Goal: Transaction & Acquisition: Purchase product/service

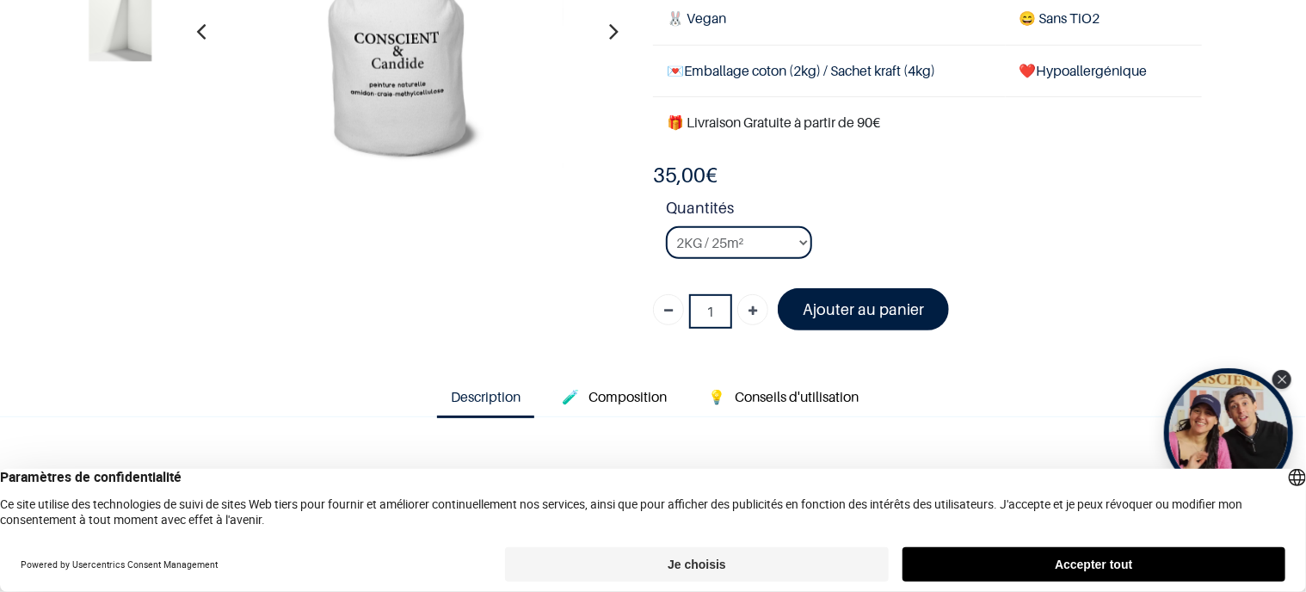
scroll to position [258, 0]
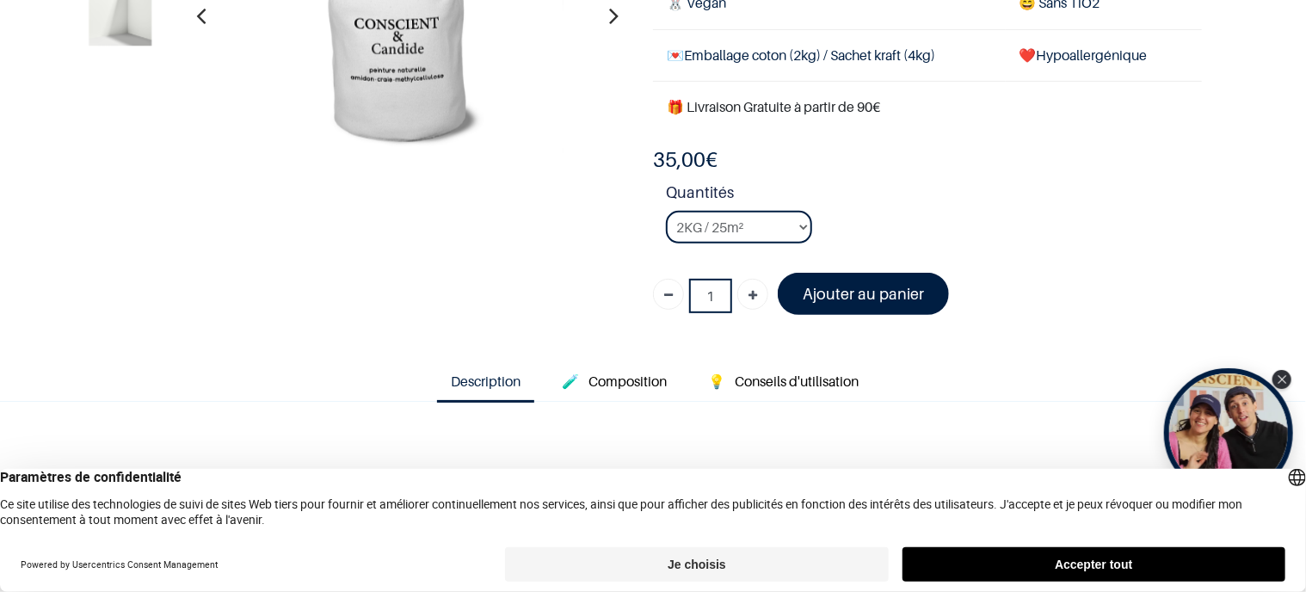
scroll to position [172, 0]
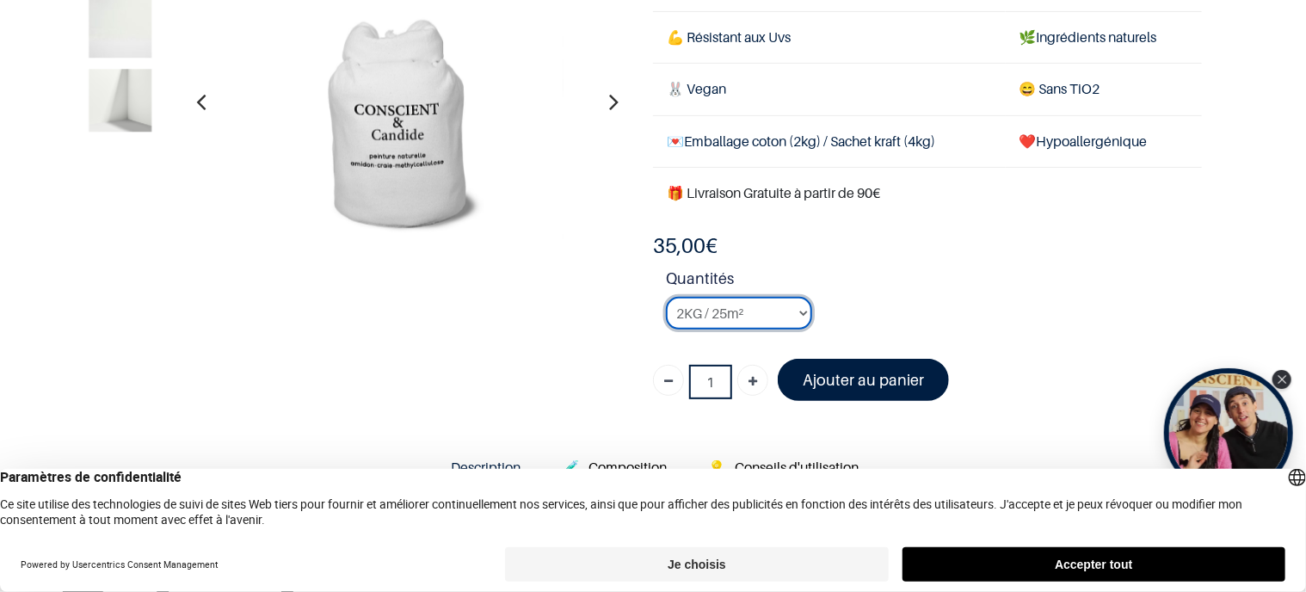
click at [795, 309] on select "2KG / 25m² 4KG / 50m² 8KG / 100m² Testeur" at bounding box center [739, 313] width 146 height 33
select select "2"
click at [666, 297] on select "2KG / 25m² 4KG / 50m² 8KG / 100m² Testeur" at bounding box center [739, 313] width 146 height 33
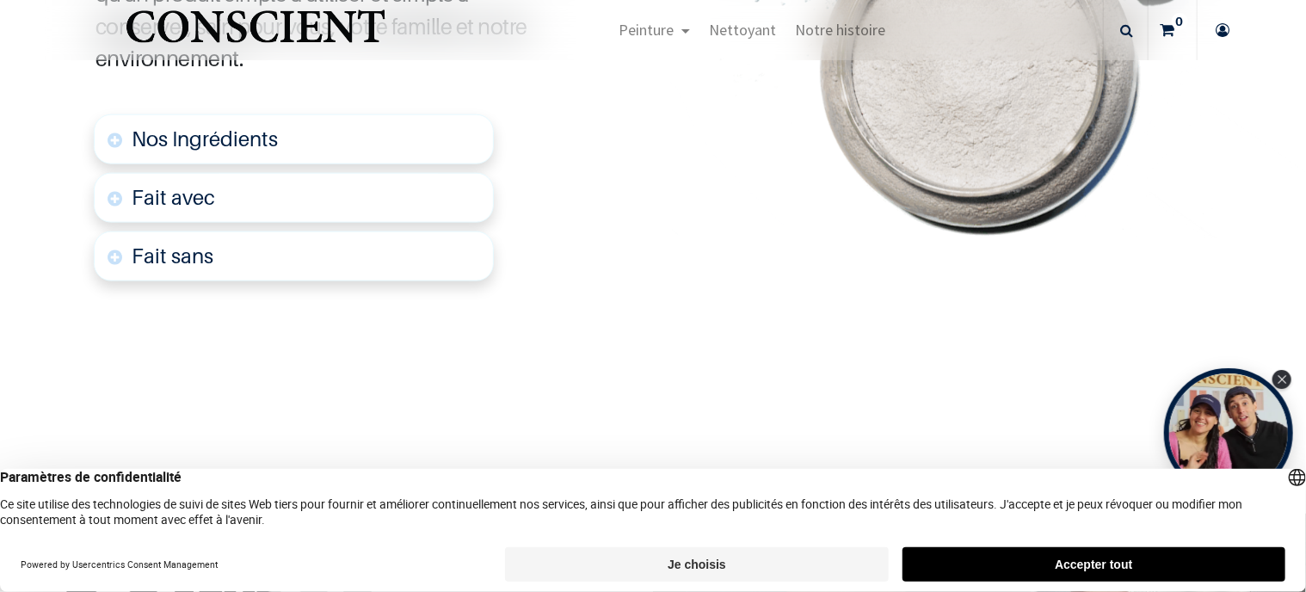
scroll to position [1118, 0]
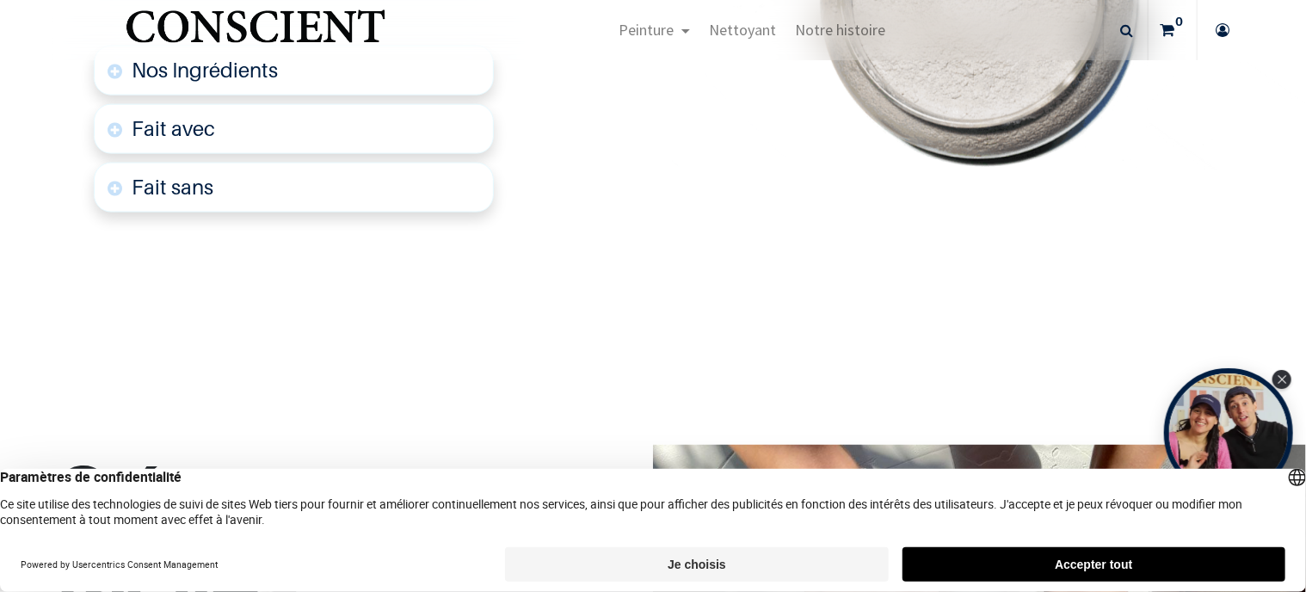
click at [110, 66] on link "Nos Ingrédients" at bounding box center [294, 71] width 400 height 50
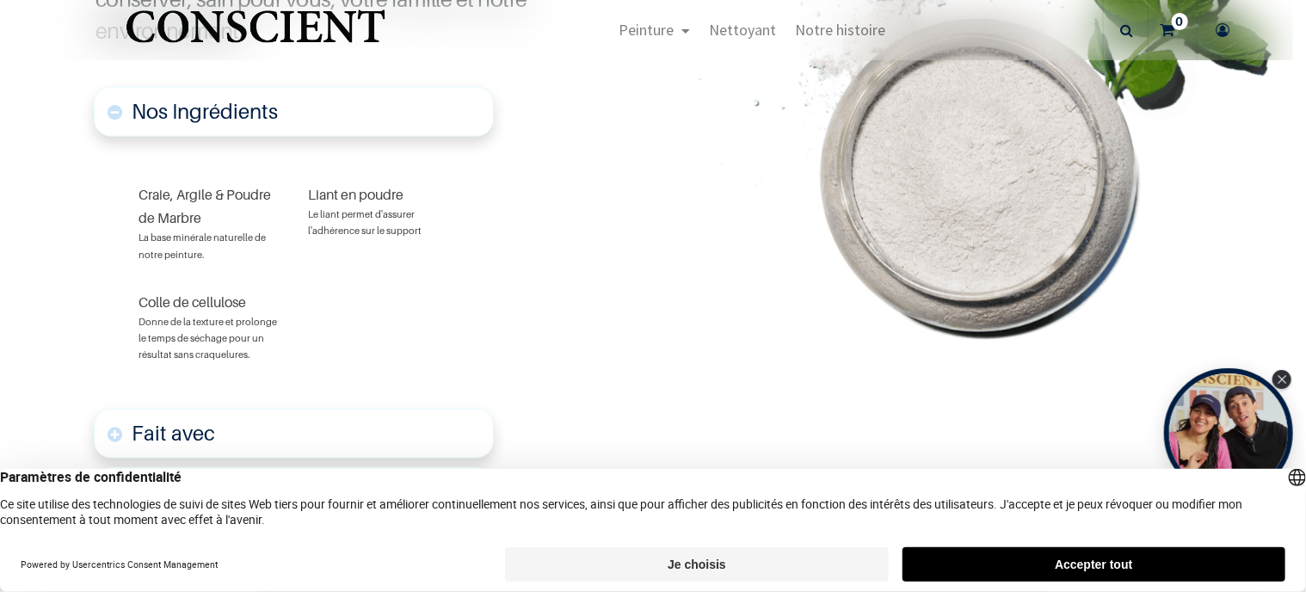
scroll to position [1249, 0]
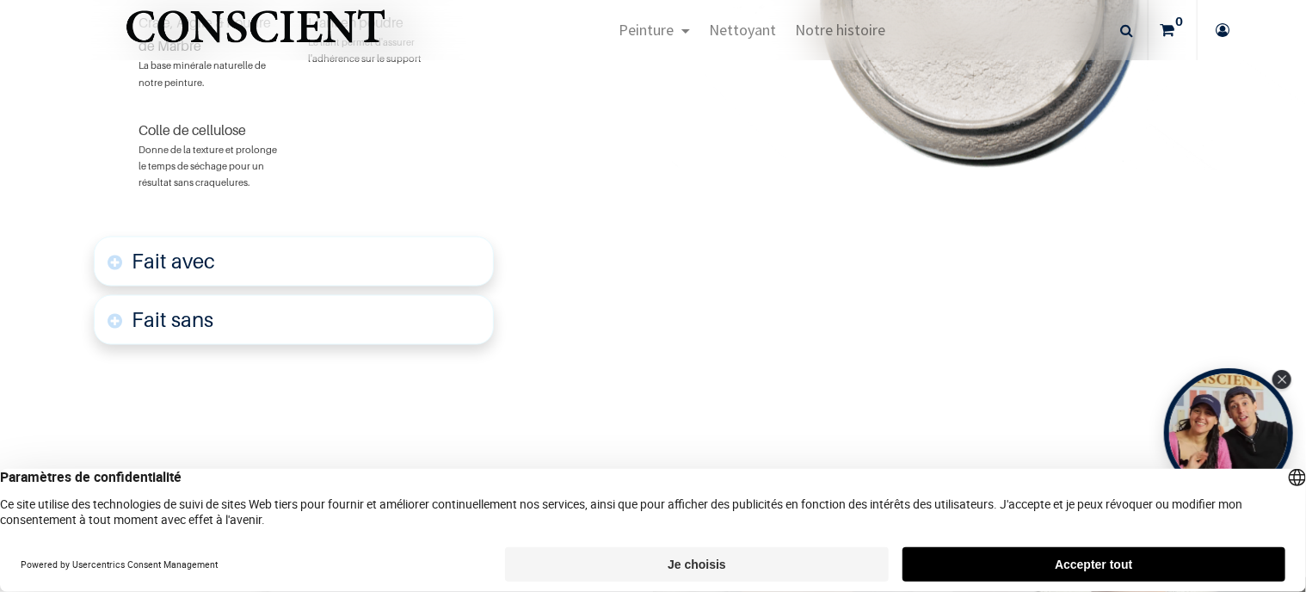
click at [120, 255] on link "Fait avec" at bounding box center [294, 262] width 400 height 50
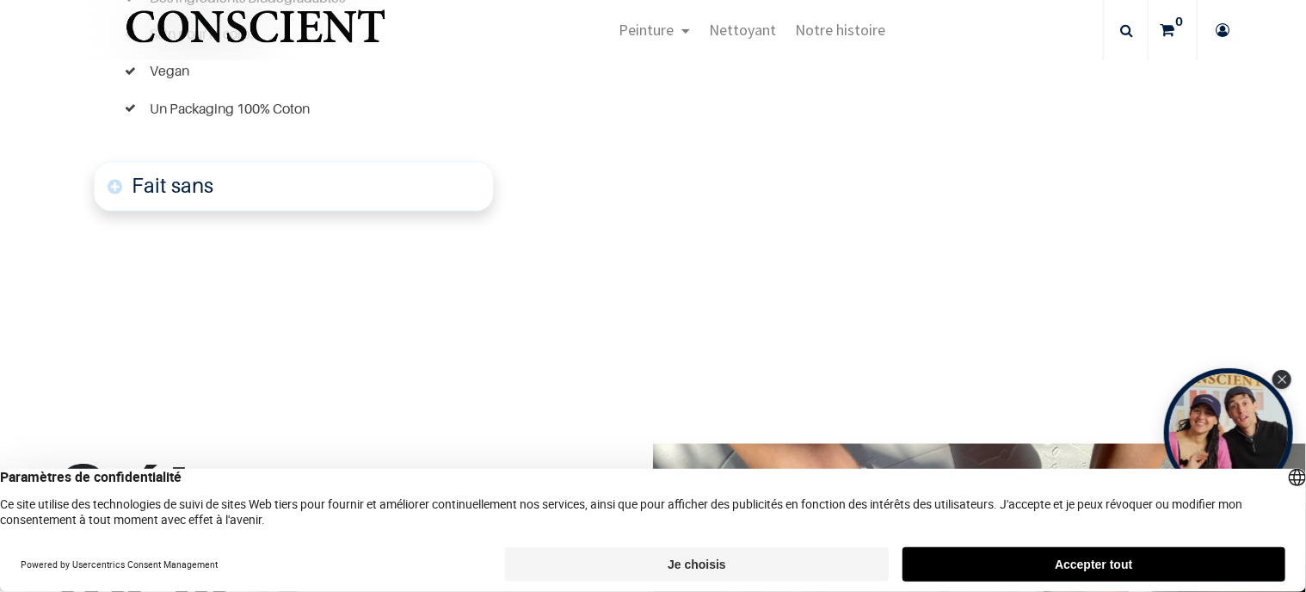
scroll to position [1630, 0]
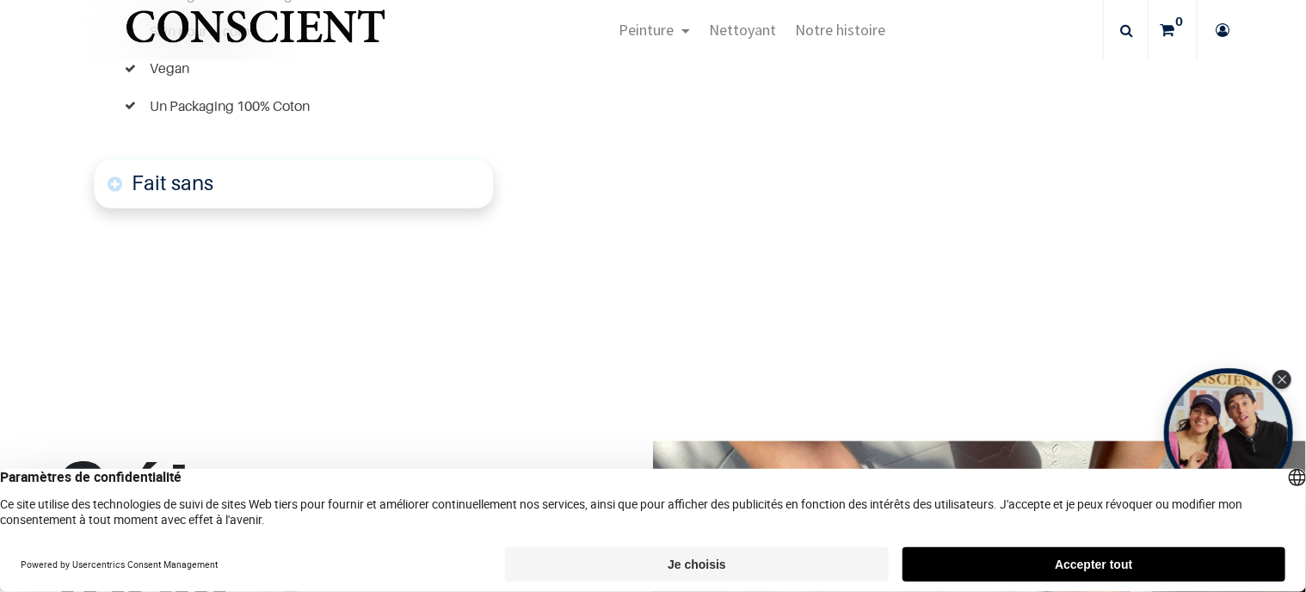
click at [117, 178] on link "Fait sans" at bounding box center [294, 184] width 400 height 50
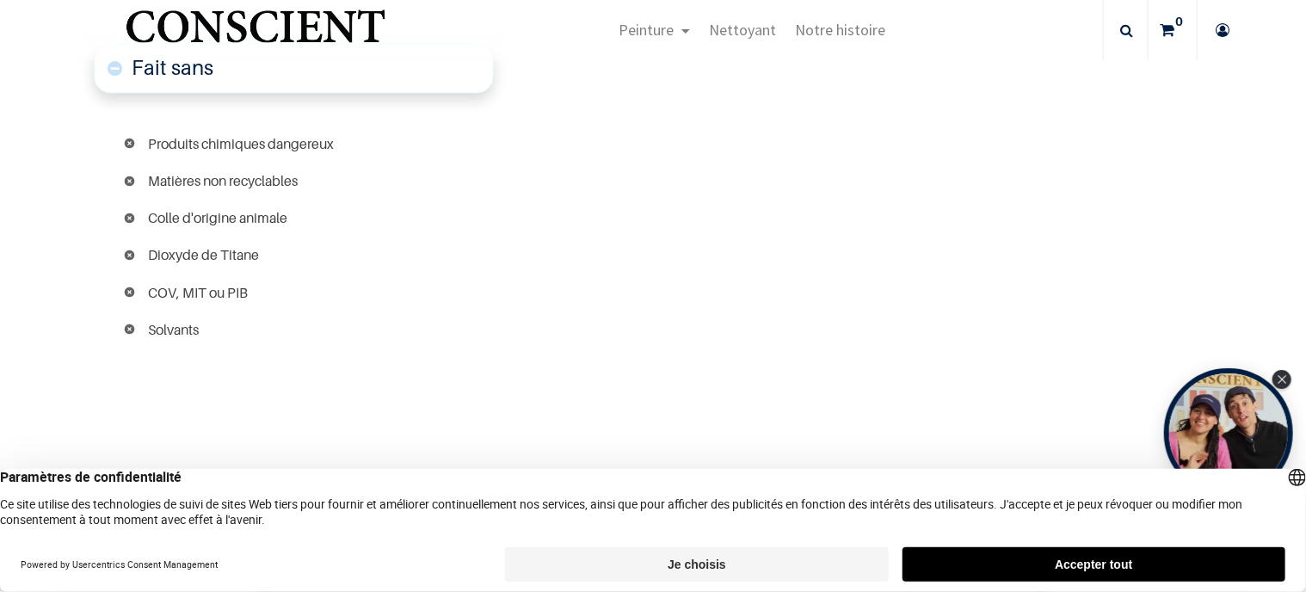
scroll to position [1802, 0]
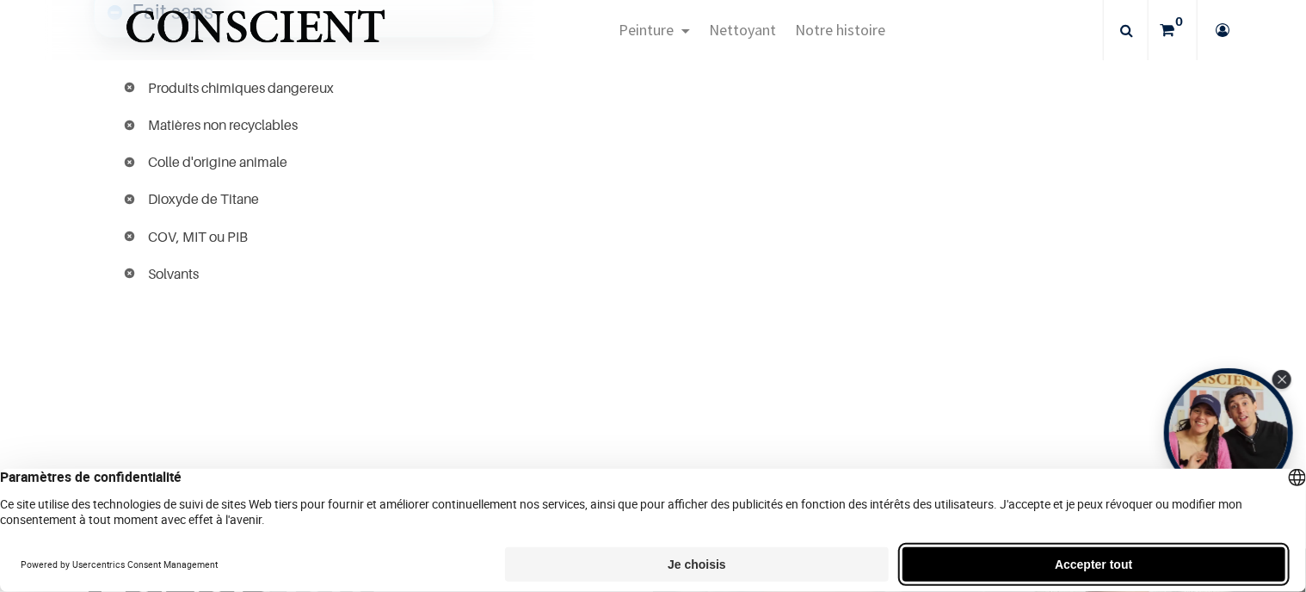
click at [1067, 567] on button "Accepter tout" at bounding box center [1093, 564] width 383 height 34
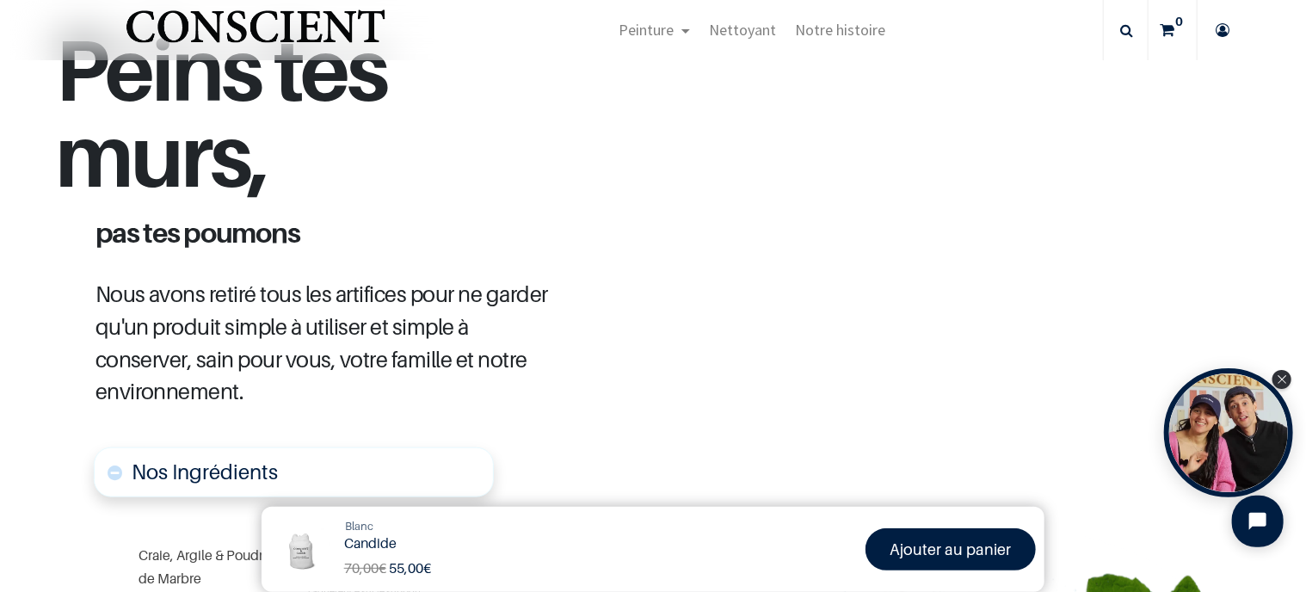
scroll to position [684, 0]
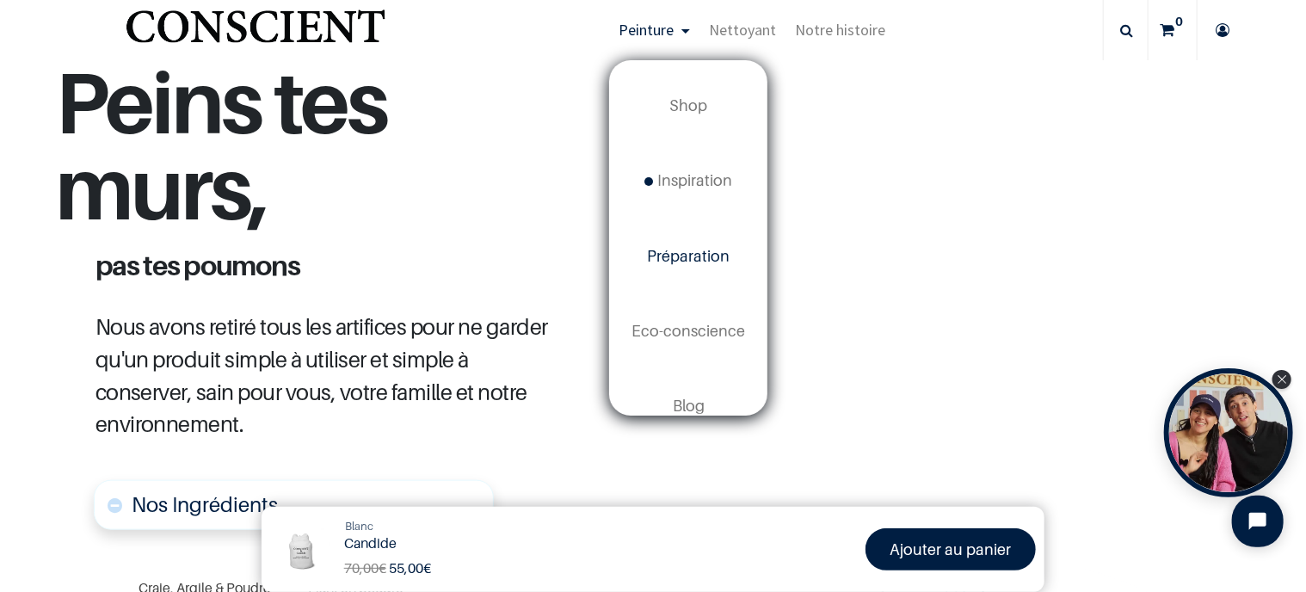
click at [685, 266] on link "Préparation" at bounding box center [688, 255] width 155 height 75
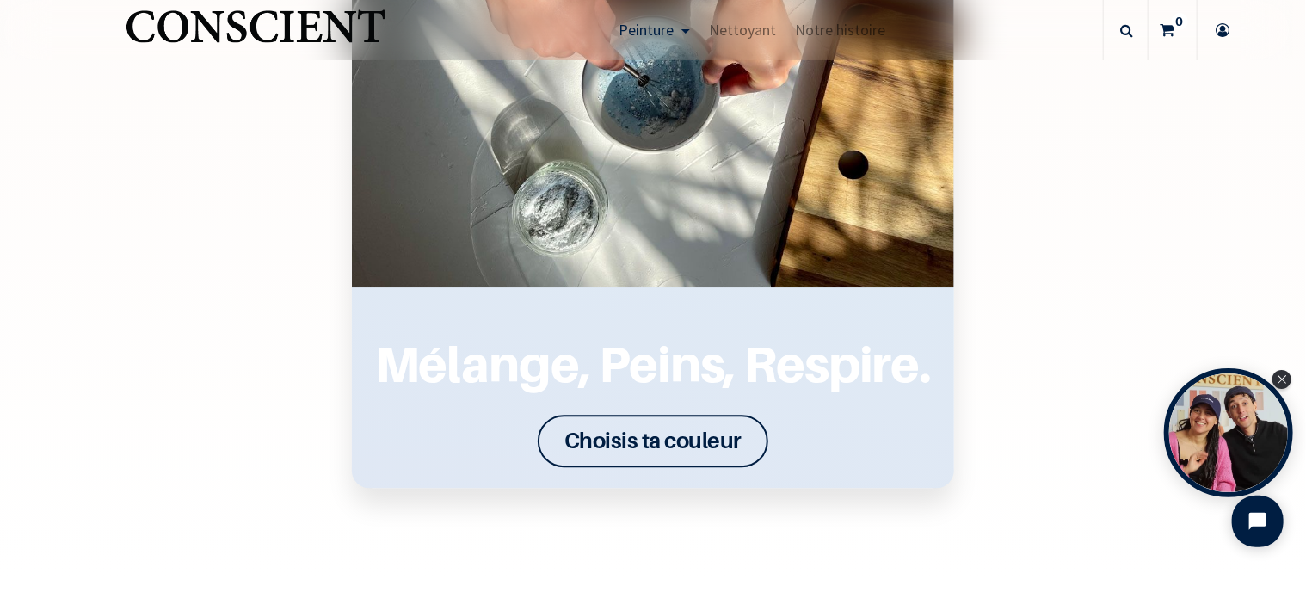
scroll to position [2236, 0]
click at [647, 442] on font "Choisis ta couleur" at bounding box center [652, 440] width 177 height 27
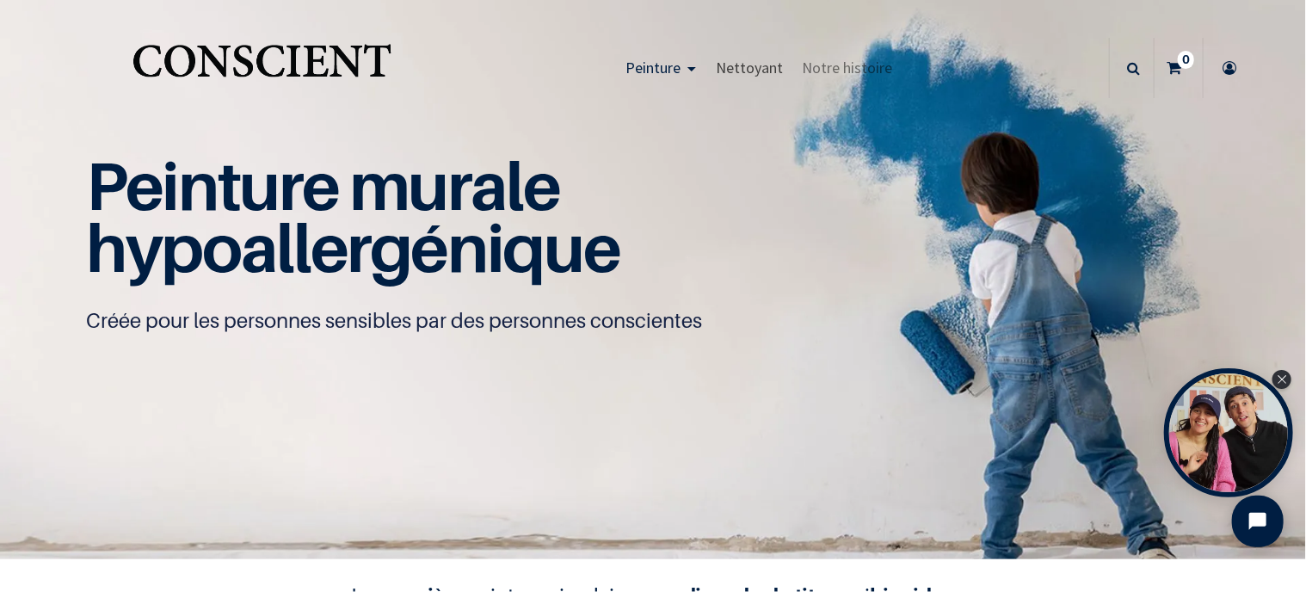
click at [753, 67] on span "Nettoyant" at bounding box center [749, 68] width 67 height 20
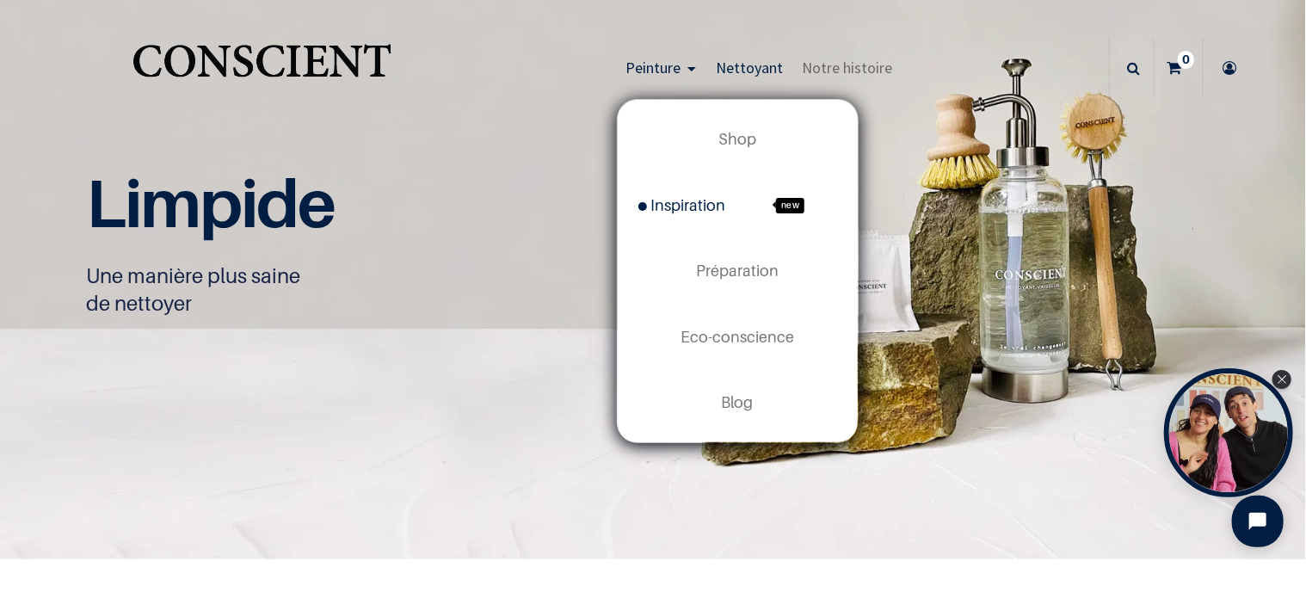
click at [687, 204] on span "Inspiration" at bounding box center [682, 205] width 88 height 18
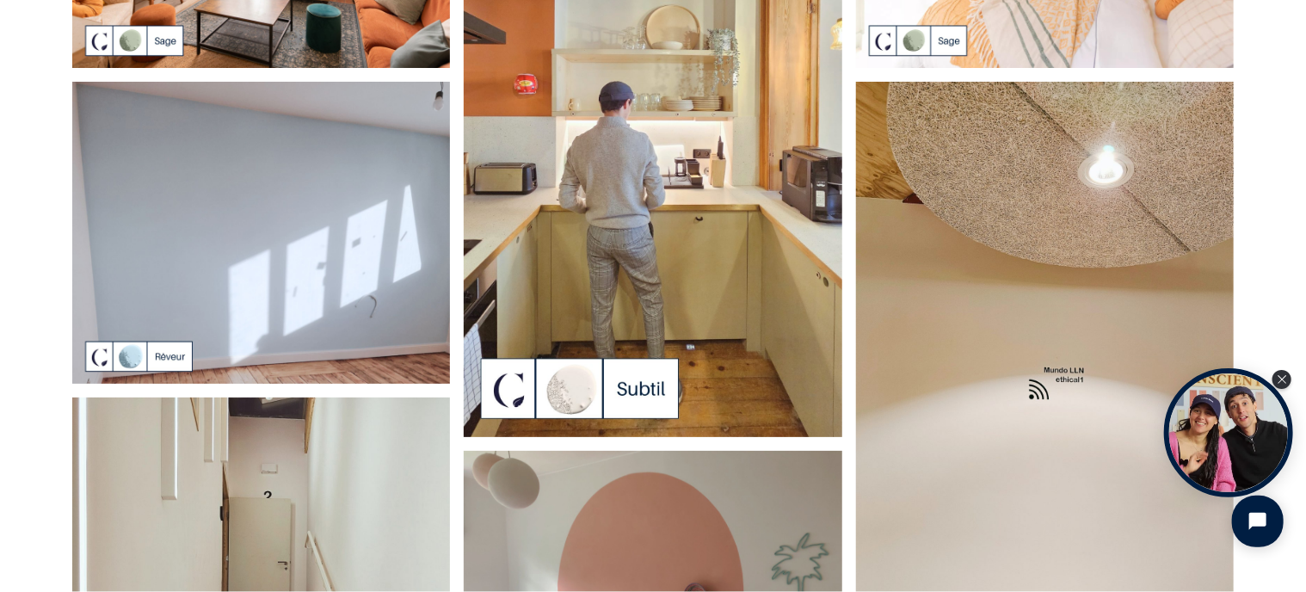
scroll to position [258, 0]
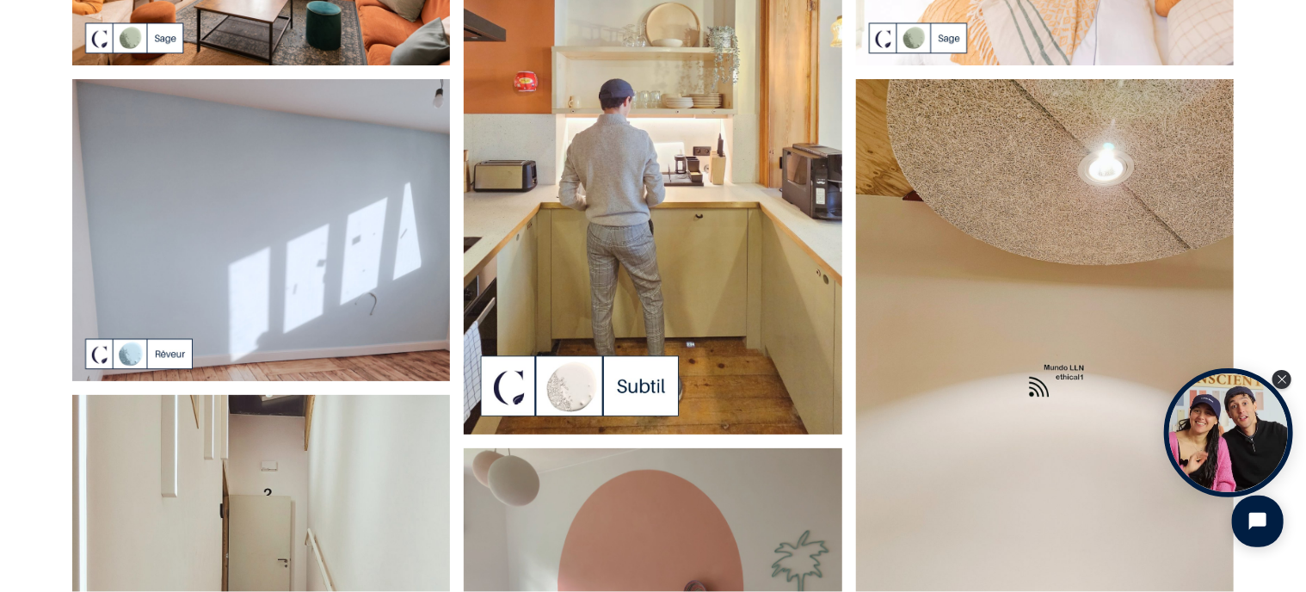
click at [570, 377] on img at bounding box center [653, 99] width 378 height 672
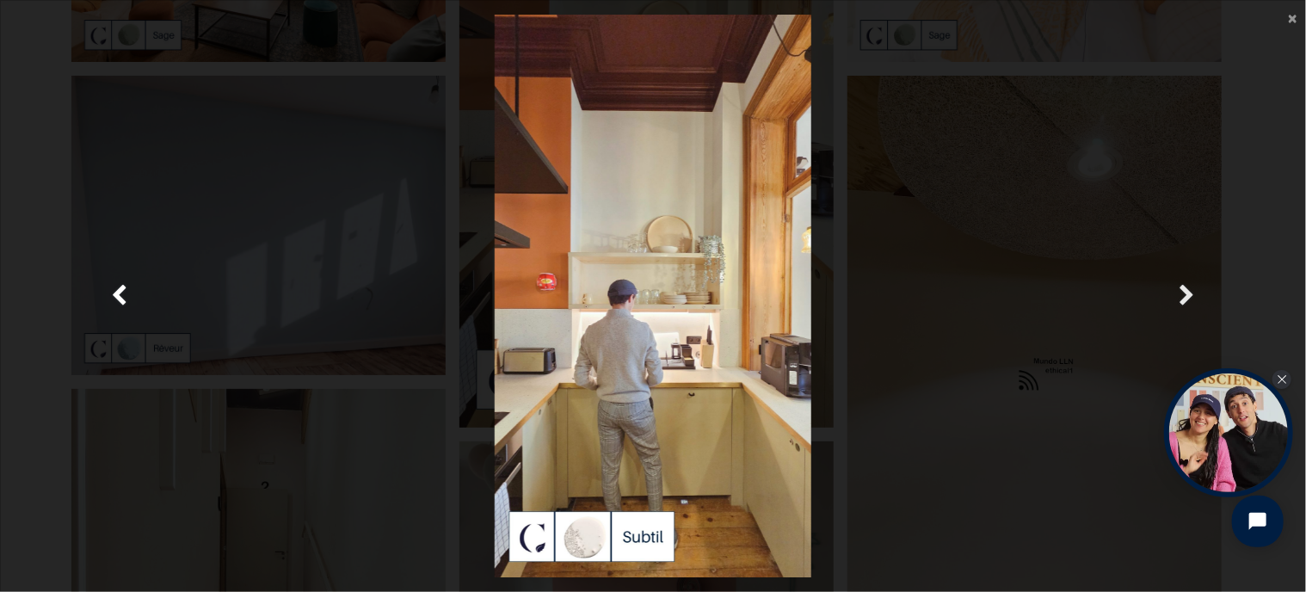
click at [1186, 296] on span "Suivante" at bounding box center [1186, 297] width 16 height 34
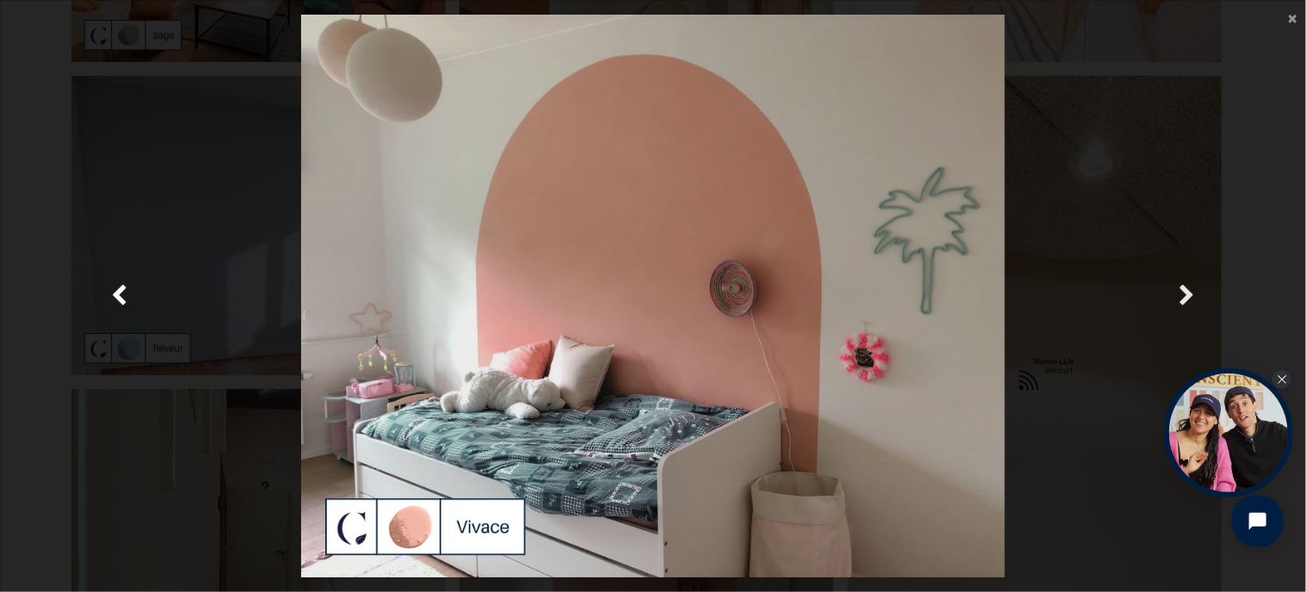
click at [1186, 296] on span "Suivante" at bounding box center [1186, 297] width 16 height 34
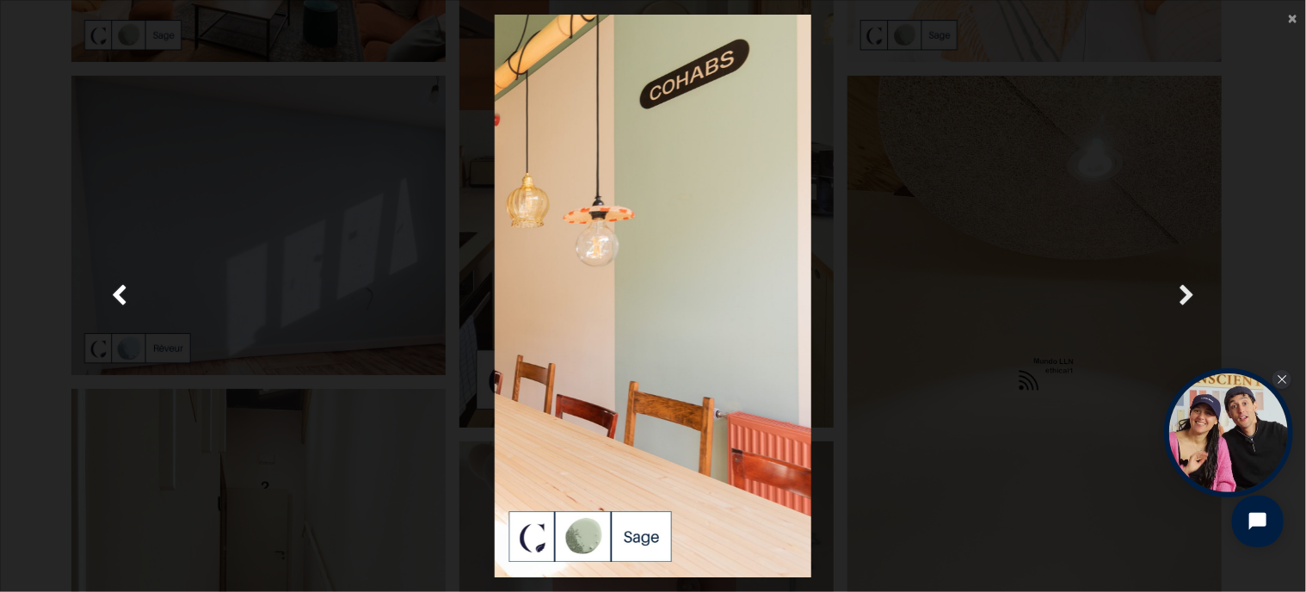
click at [1186, 296] on span "Suivante" at bounding box center [1186, 297] width 16 height 34
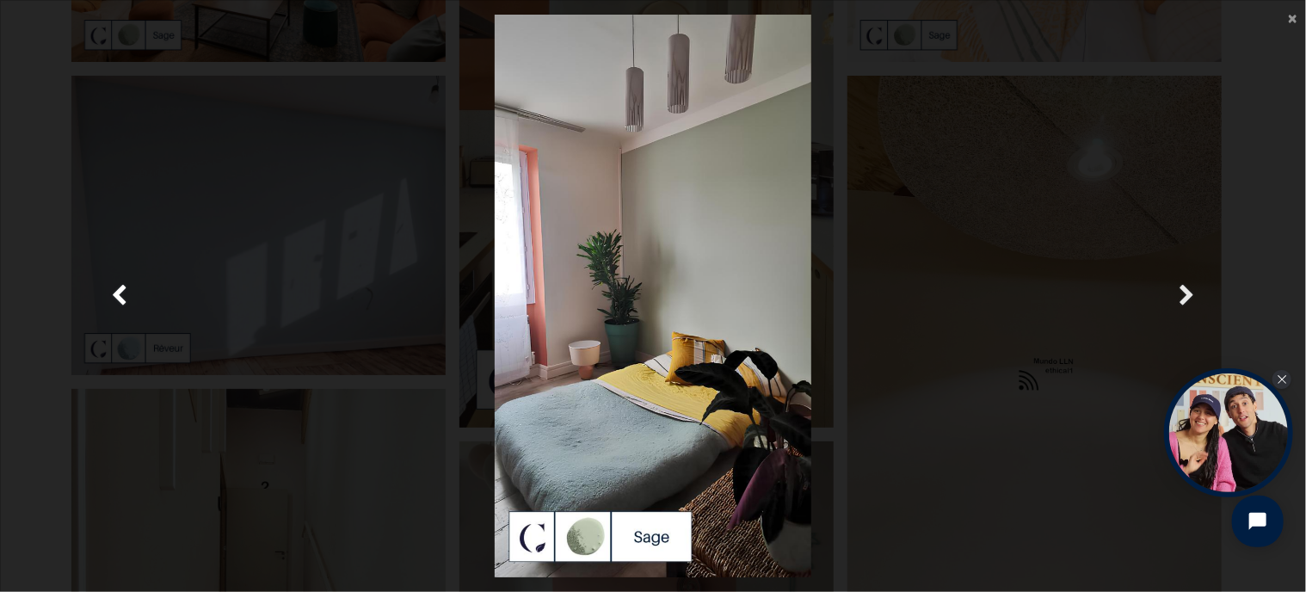
click at [1186, 296] on span "Suivante" at bounding box center [1186, 297] width 16 height 34
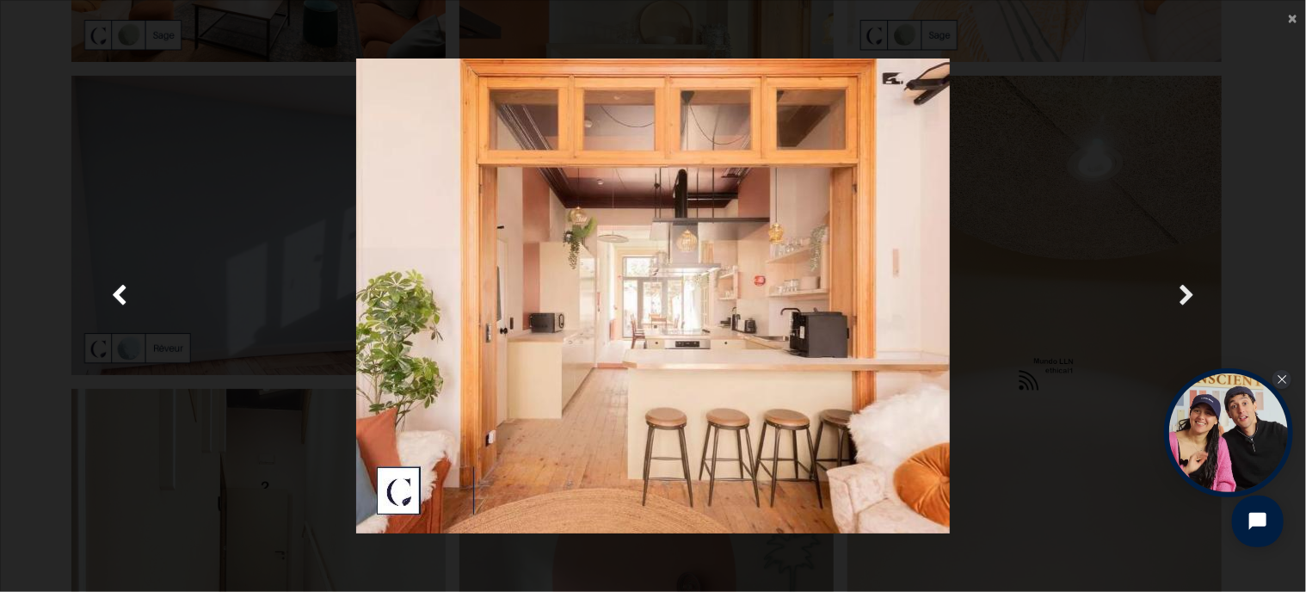
click at [1184, 288] on span "Suivante" at bounding box center [1186, 297] width 16 height 34
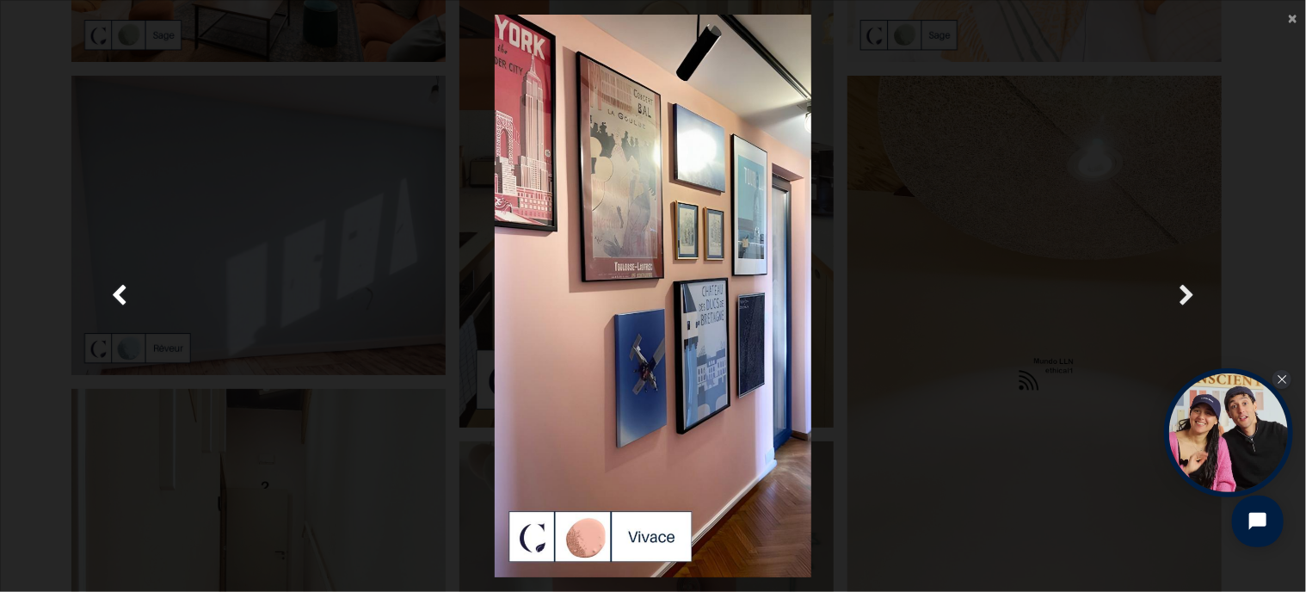
click at [1184, 288] on span "Suivante" at bounding box center [1186, 297] width 16 height 34
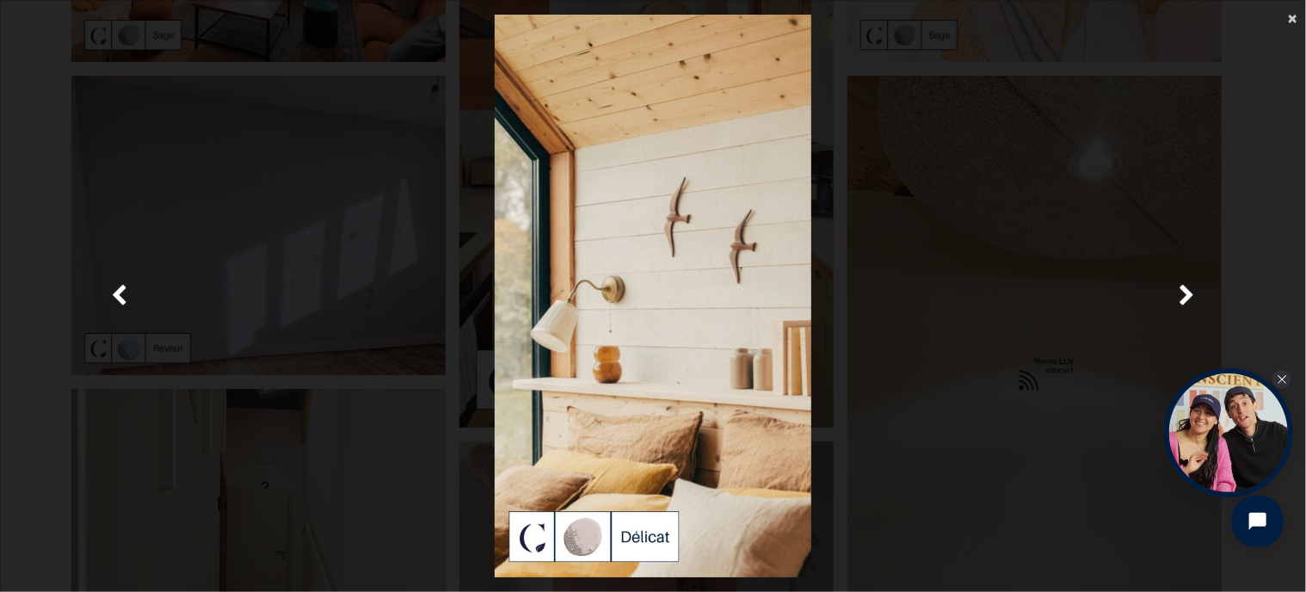
click at [1290, 20] on span "×" at bounding box center [1292, 17] width 9 height 23
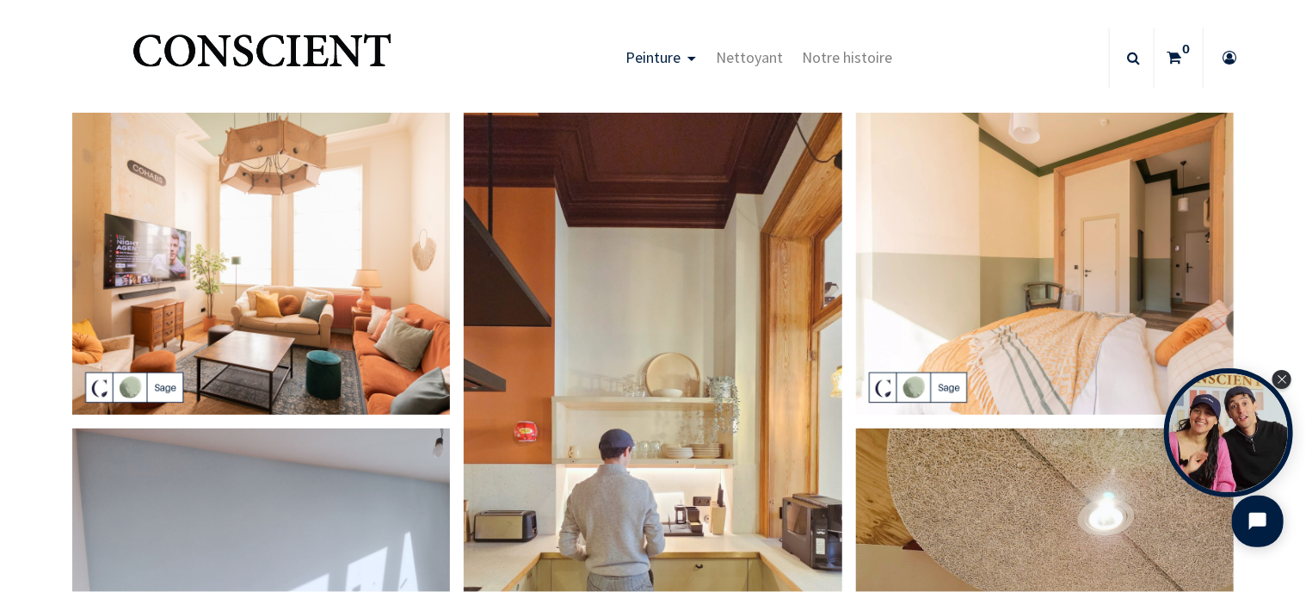
scroll to position [0, 0]
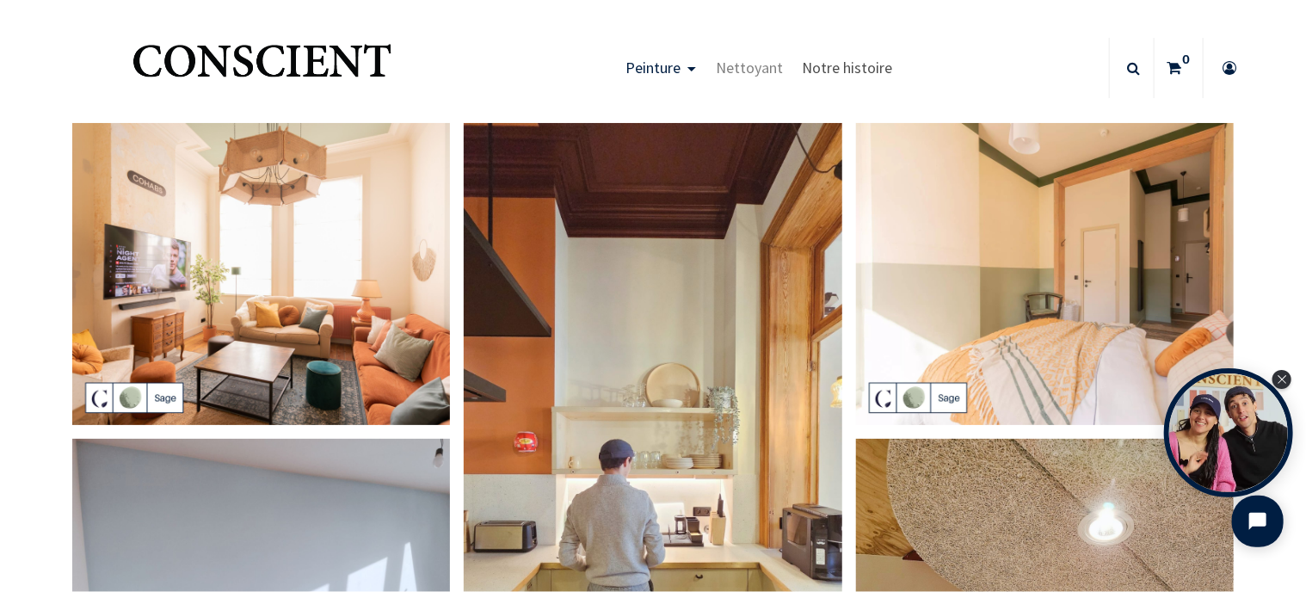
click at [833, 64] on span "Notre histoire" at bounding box center [847, 68] width 90 height 20
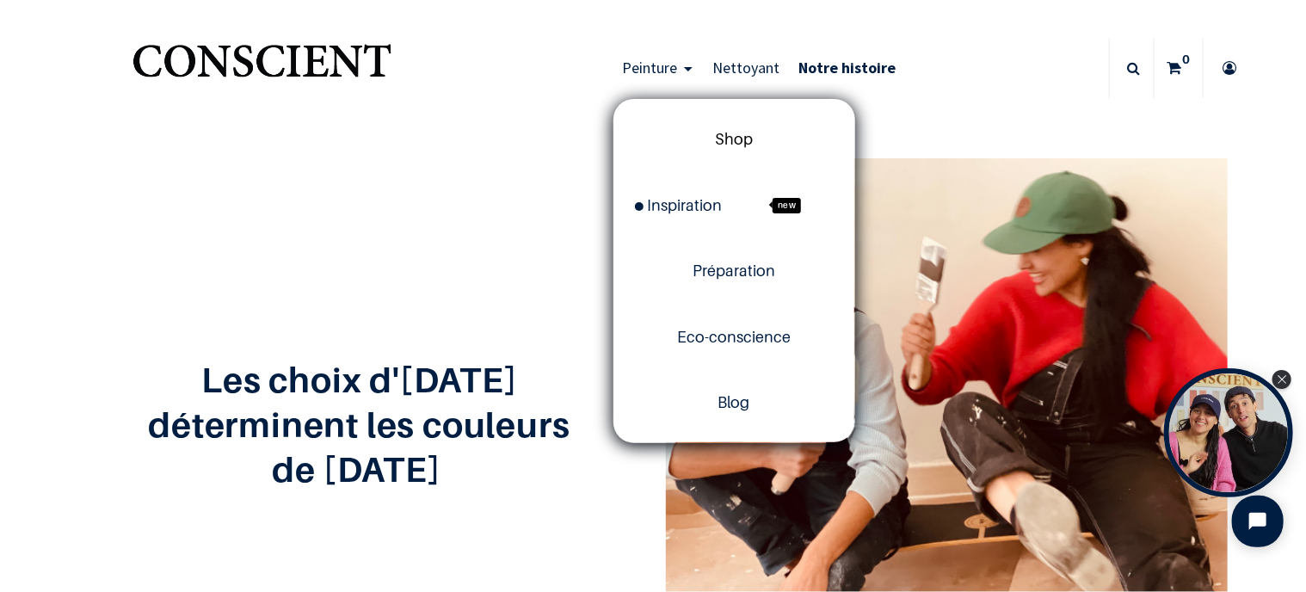
click at [729, 137] on span "Shop" at bounding box center [734, 139] width 38 height 18
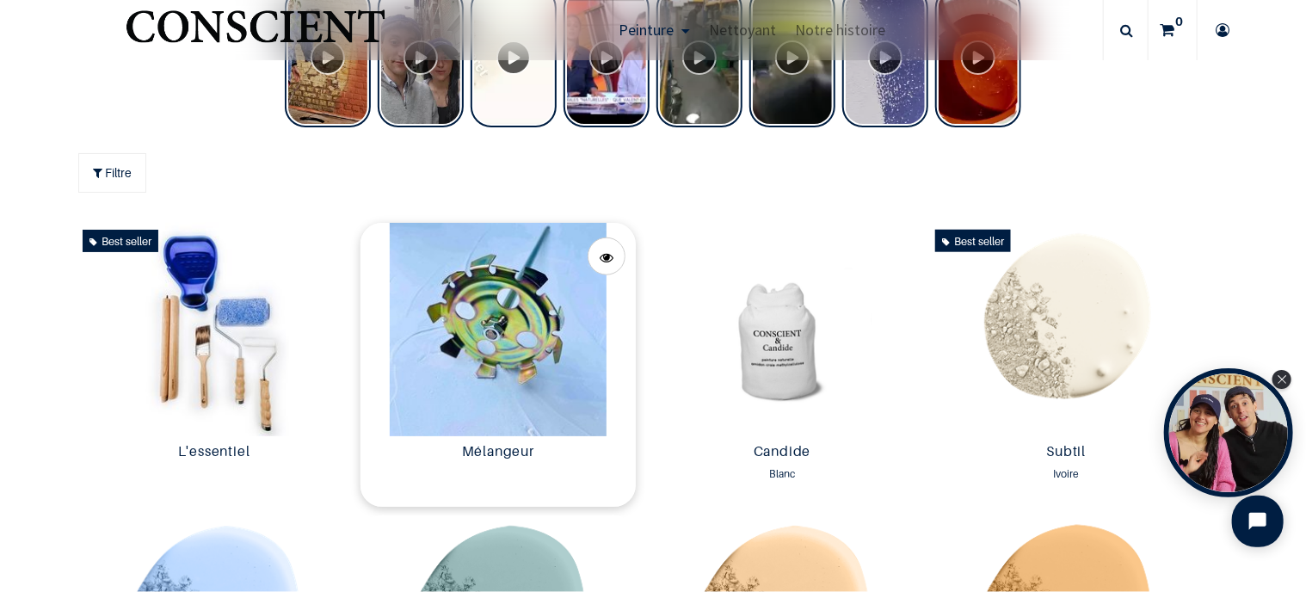
scroll to position [774, 0]
click at [1058, 337] on img at bounding box center [1065, 329] width 275 height 213
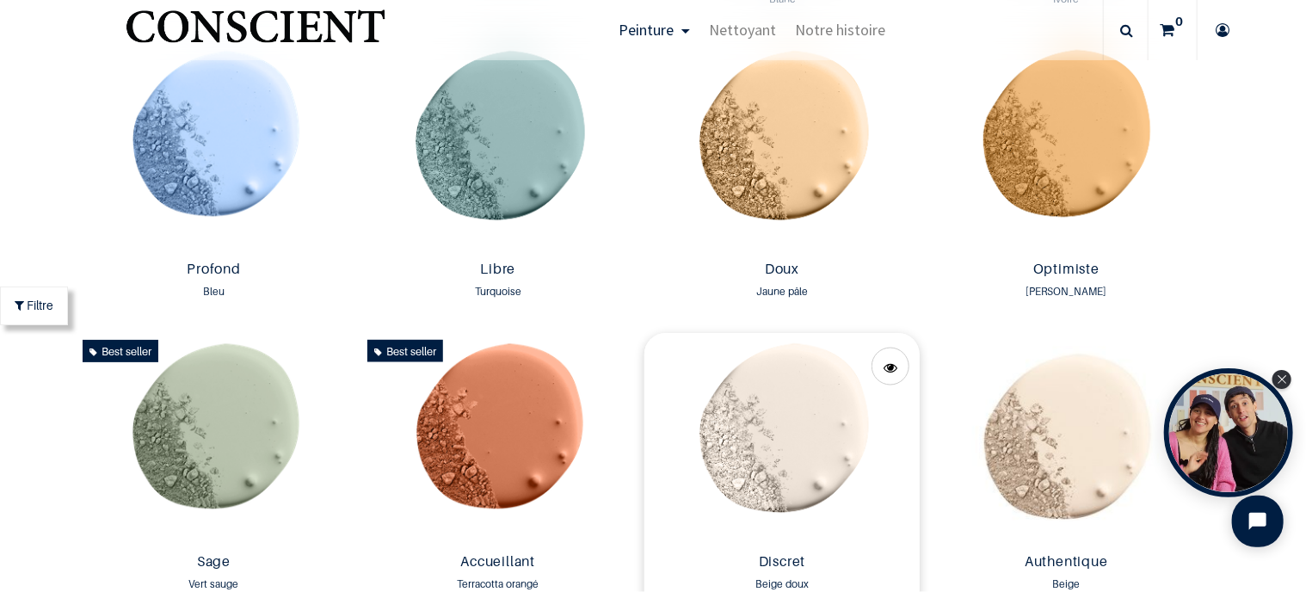
scroll to position [1290, 0]
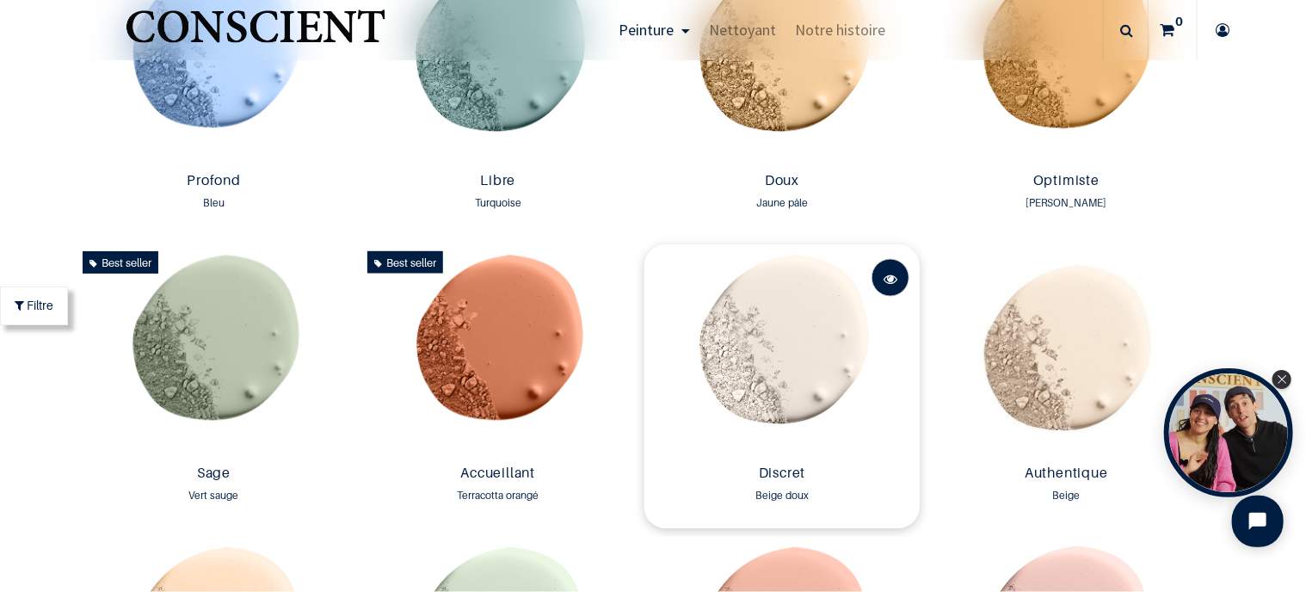
click at [886, 277] on span at bounding box center [890, 279] width 14 height 38
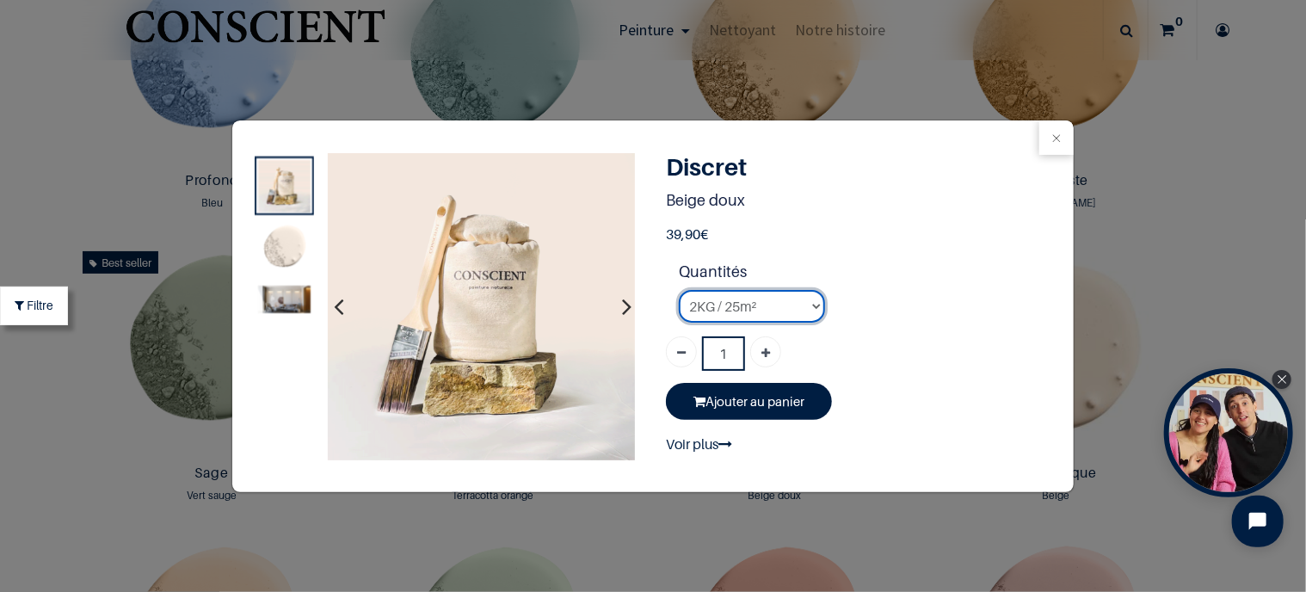
click at [816, 302] on select "2KG / 25m² 4KG / 50m² 8KG / 100m² Testeur" at bounding box center [752, 306] width 146 height 33
select select "23"
click at [679, 290] on select "2KG / 25m² 4KG / 50m² 8KG / 100m² Testeur" at bounding box center [752, 306] width 146 height 33
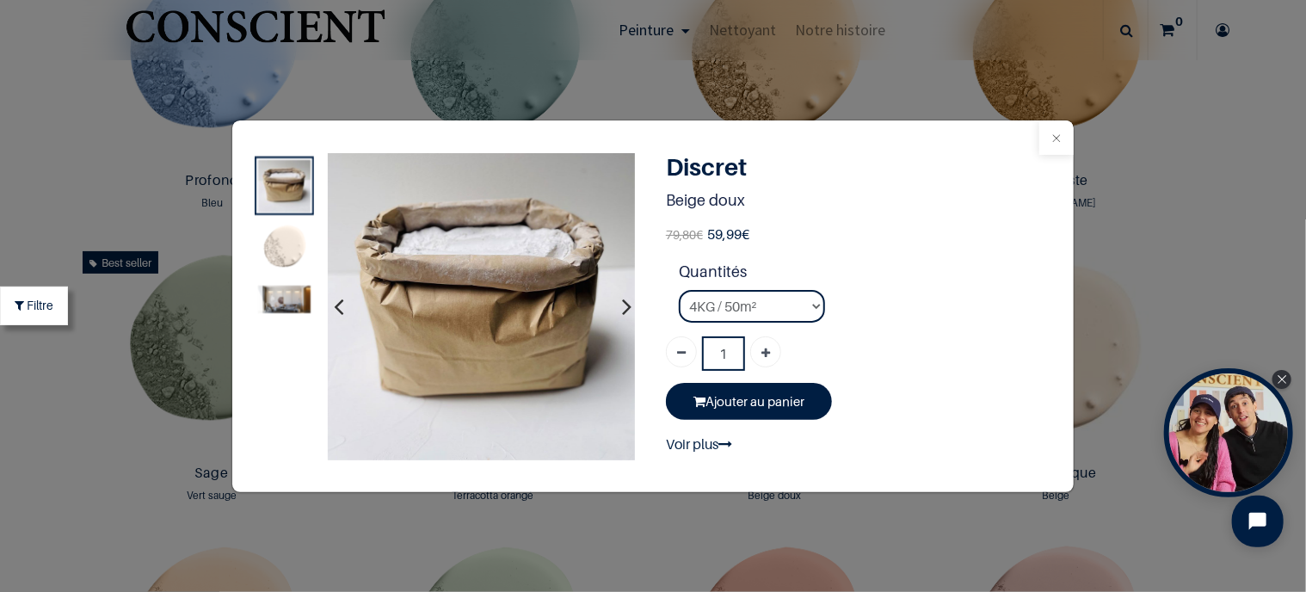
click at [1055, 140] on button "Close" at bounding box center [1056, 137] width 34 height 34
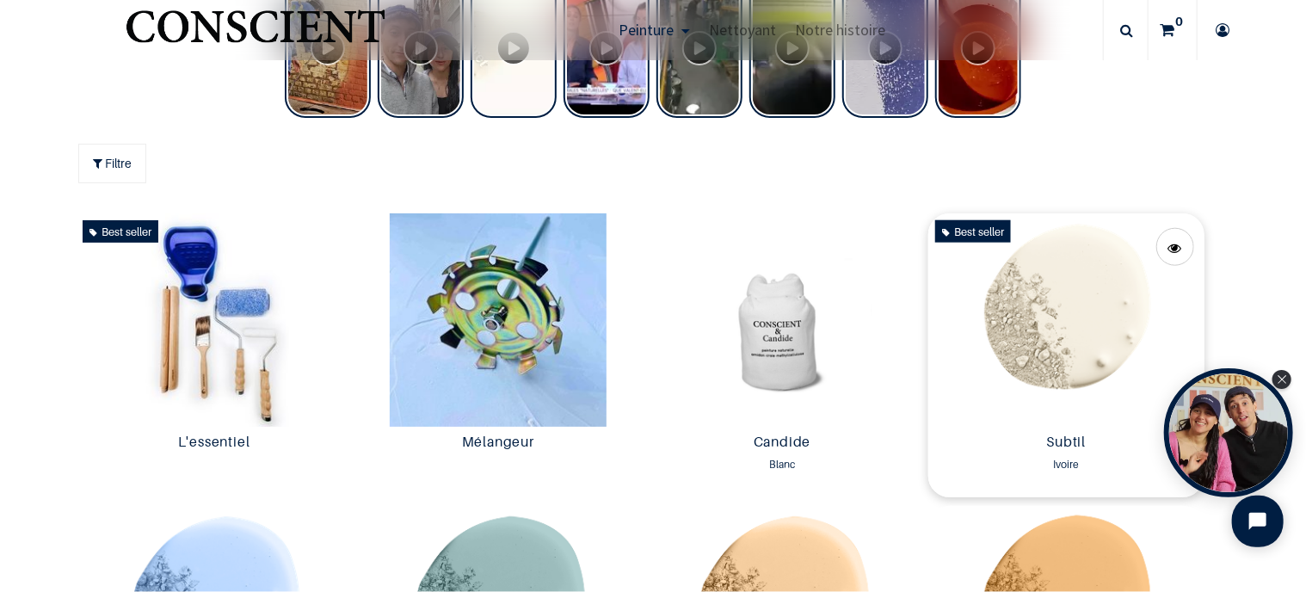
scroll to position [774, 0]
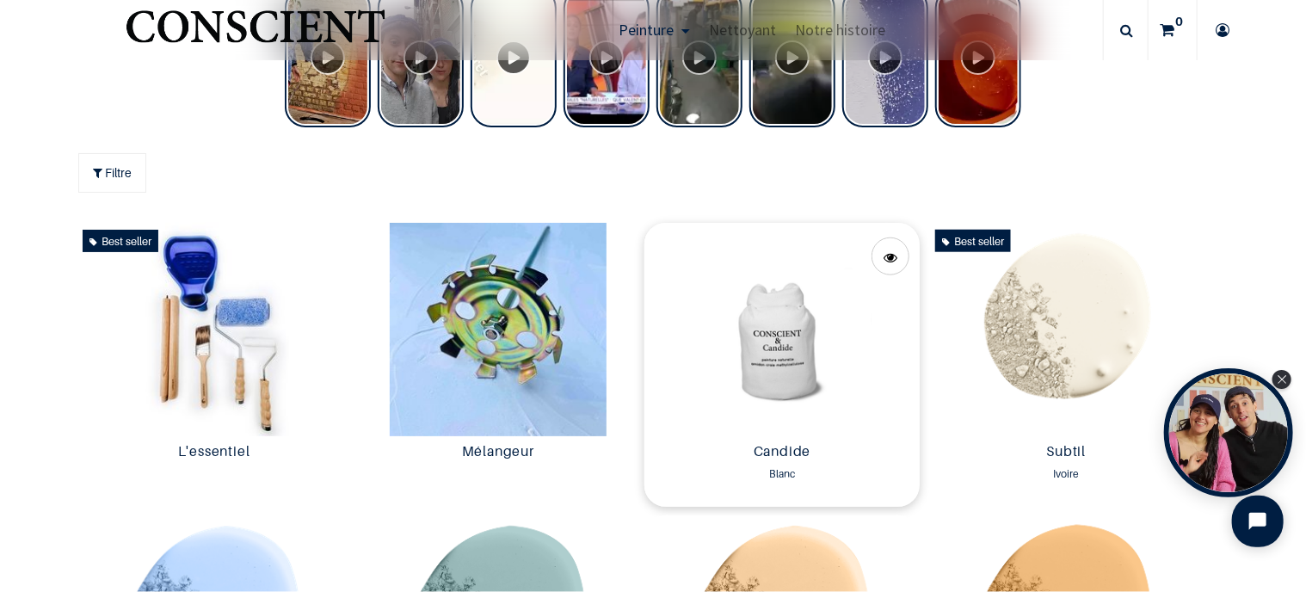
click at [766, 347] on img at bounding box center [781, 329] width 275 height 213
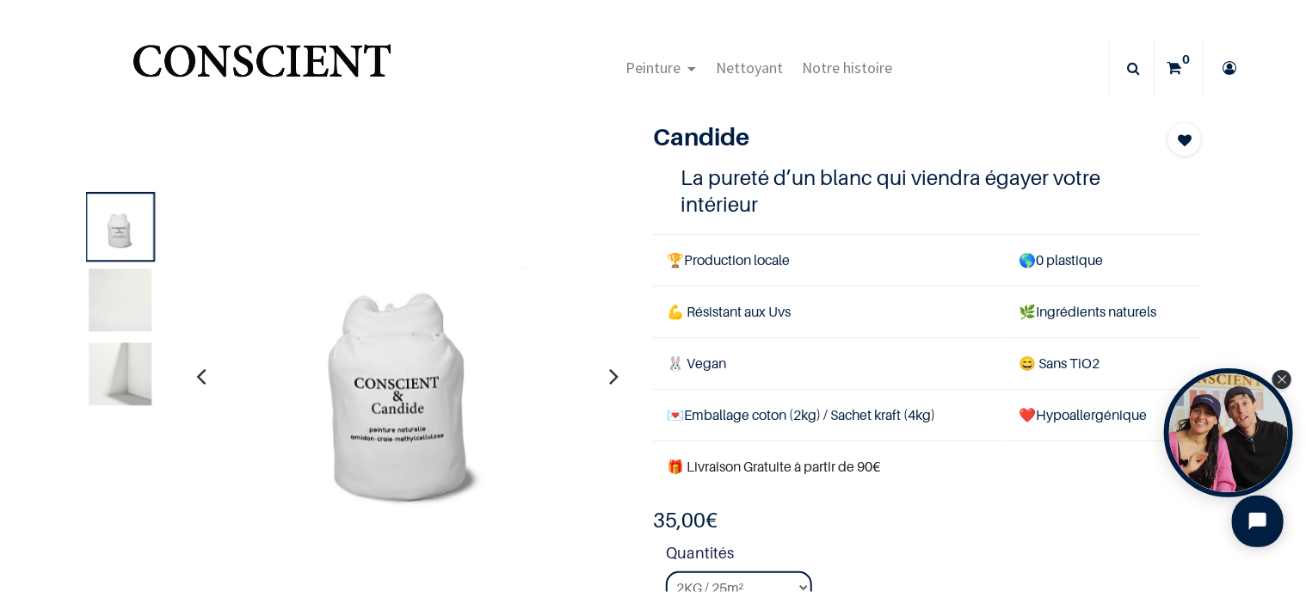
click at [124, 302] on img at bounding box center [120, 300] width 63 height 63
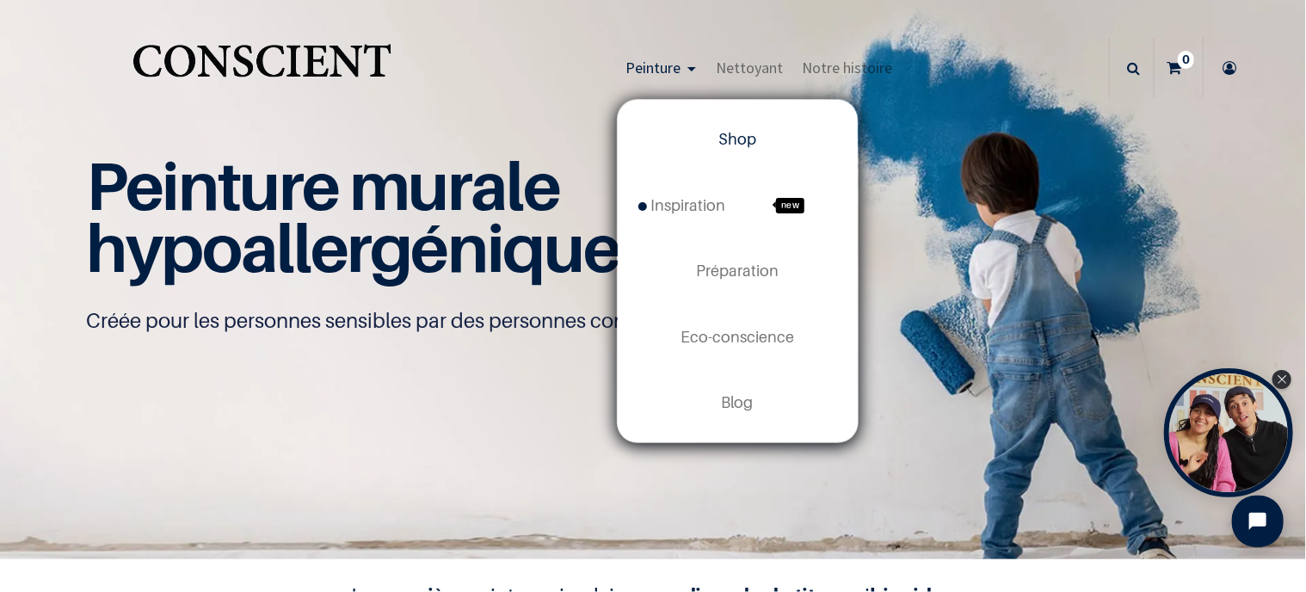
click at [729, 140] on span "Shop" at bounding box center [737, 139] width 38 height 18
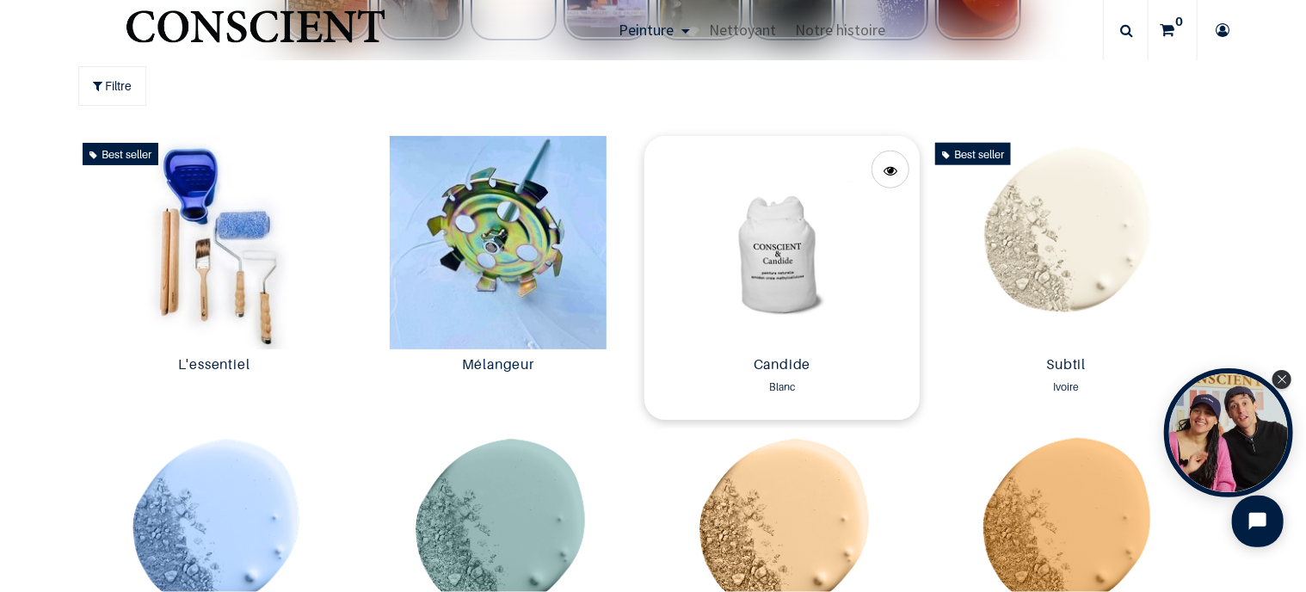
scroll to position [860, 0]
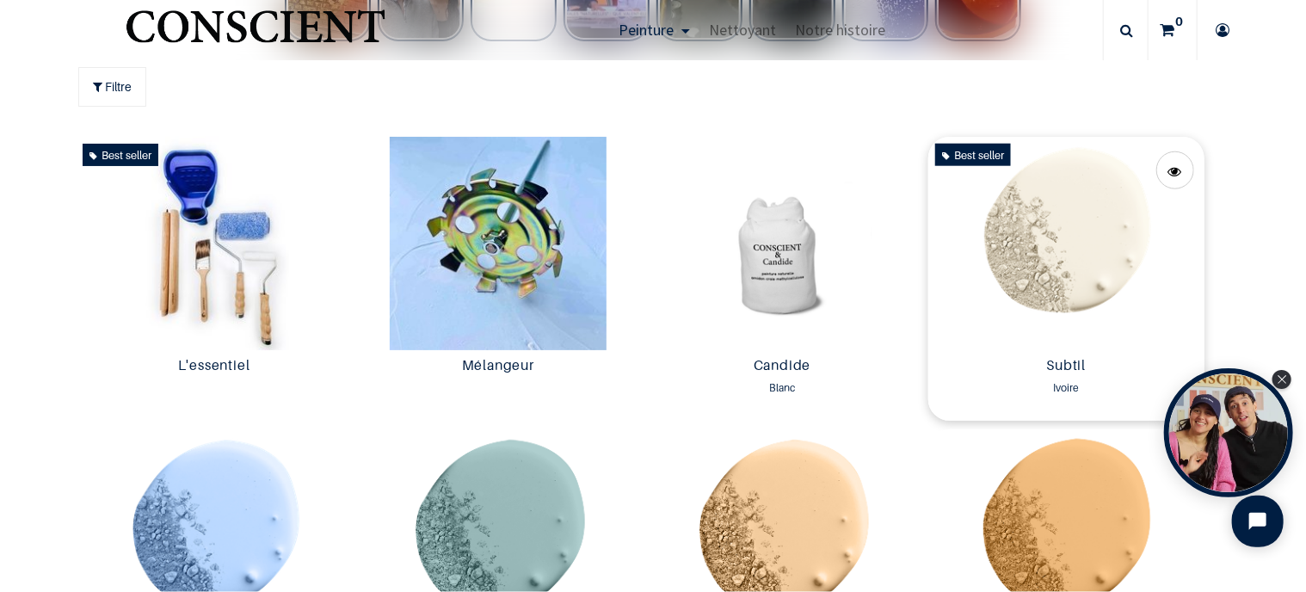
click at [1060, 223] on img at bounding box center [1065, 243] width 275 height 213
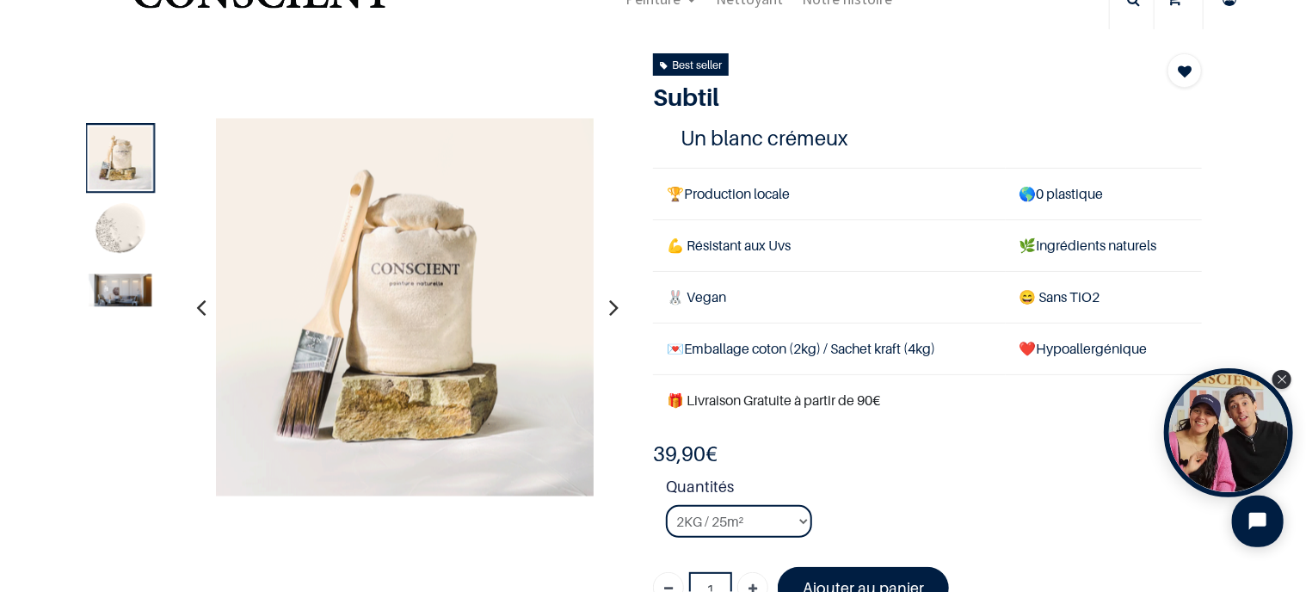
scroll to position [258, 0]
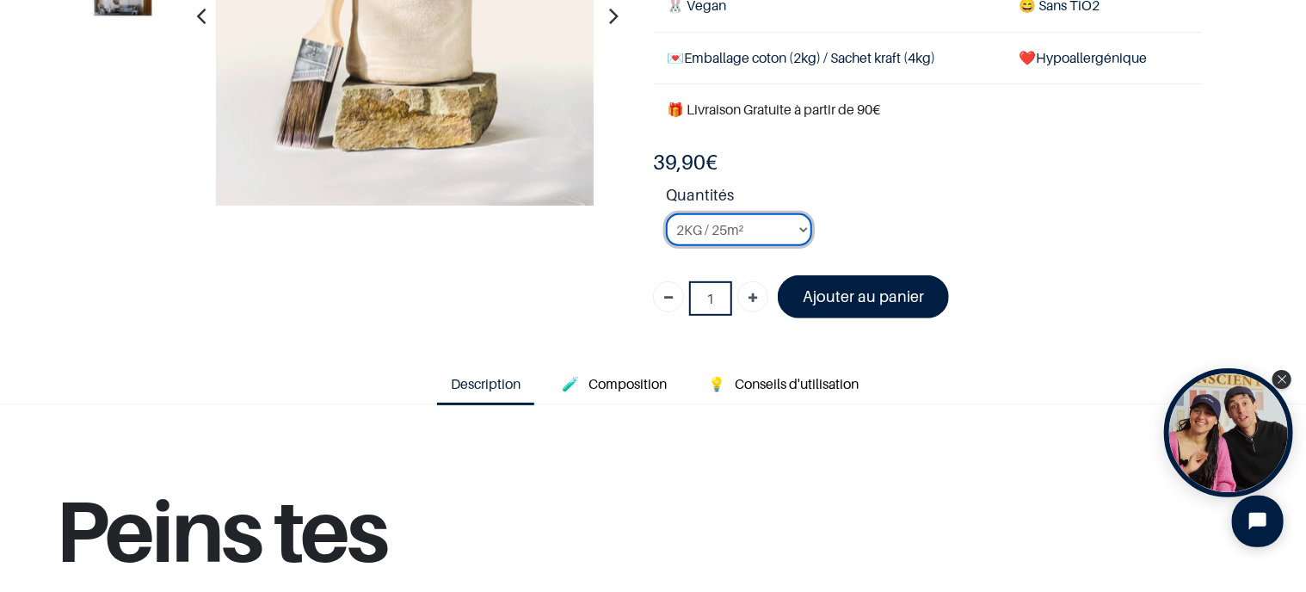
click at [796, 229] on select "2KG / 25m² 4KG / 50m² 8KG / 100m² Testeur" at bounding box center [739, 229] width 146 height 33
select select "126"
click at [666, 213] on select "2KG / 25m² 4KG / 50m² 8KG / 100m² Testeur" at bounding box center [739, 229] width 146 height 33
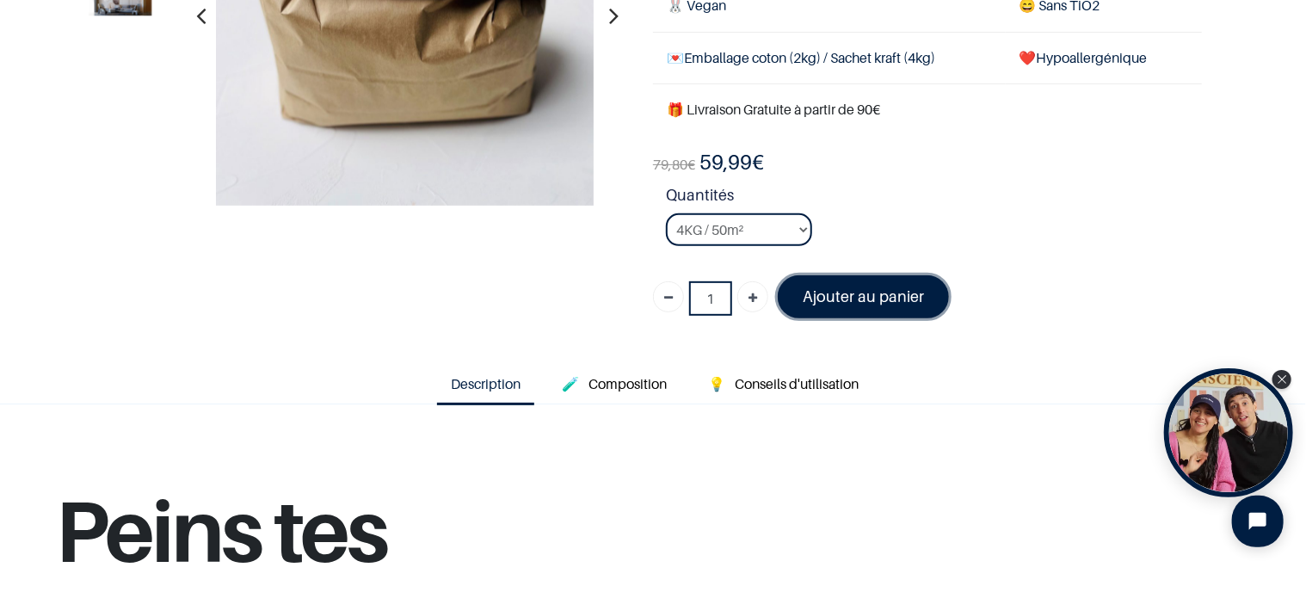
click at [826, 295] on font "Ajouter au panier" at bounding box center [863, 296] width 121 height 18
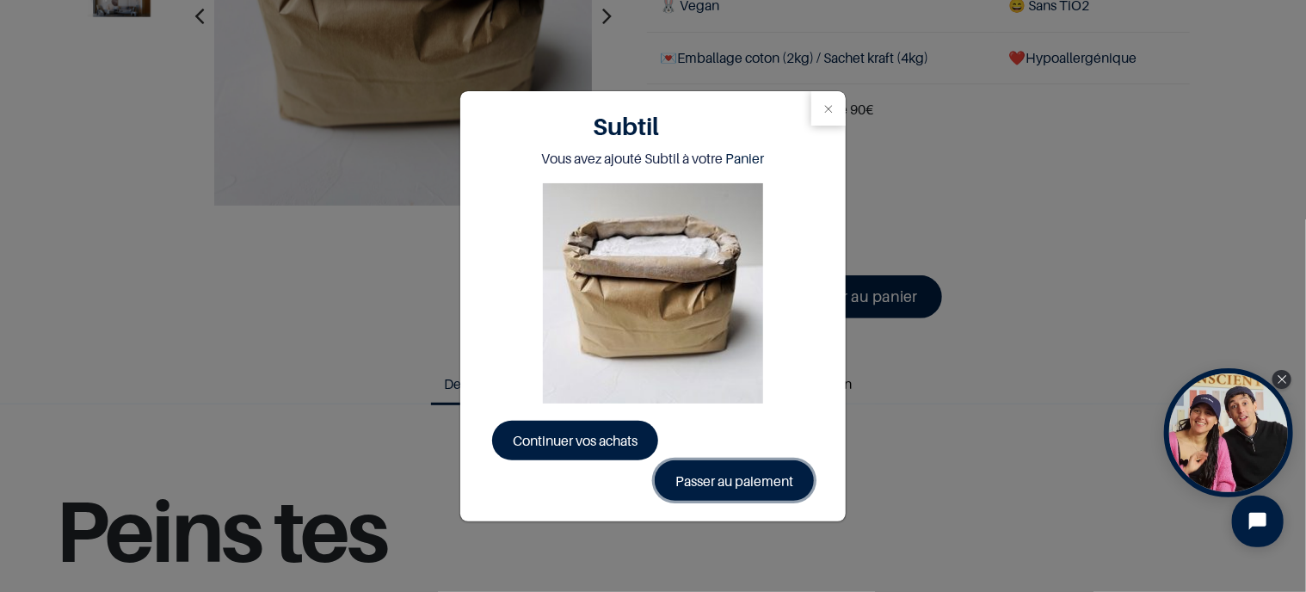
click at [712, 478] on link "Passer au paiement" at bounding box center [734, 480] width 159 height 40
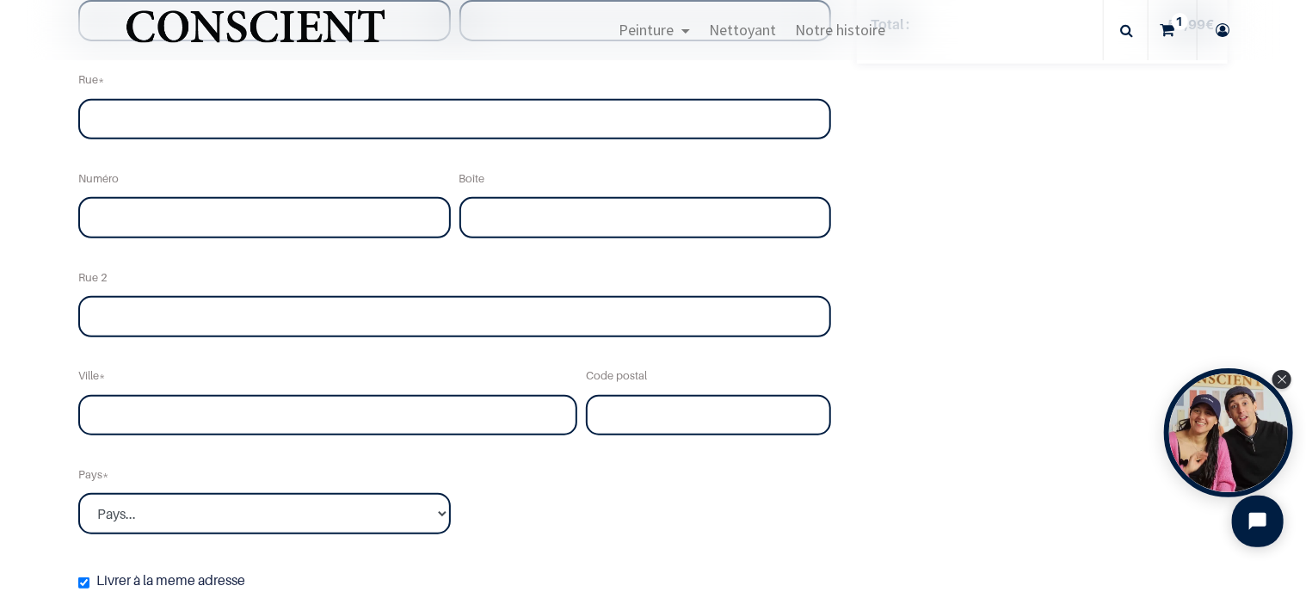
scroll to position [86, 0]
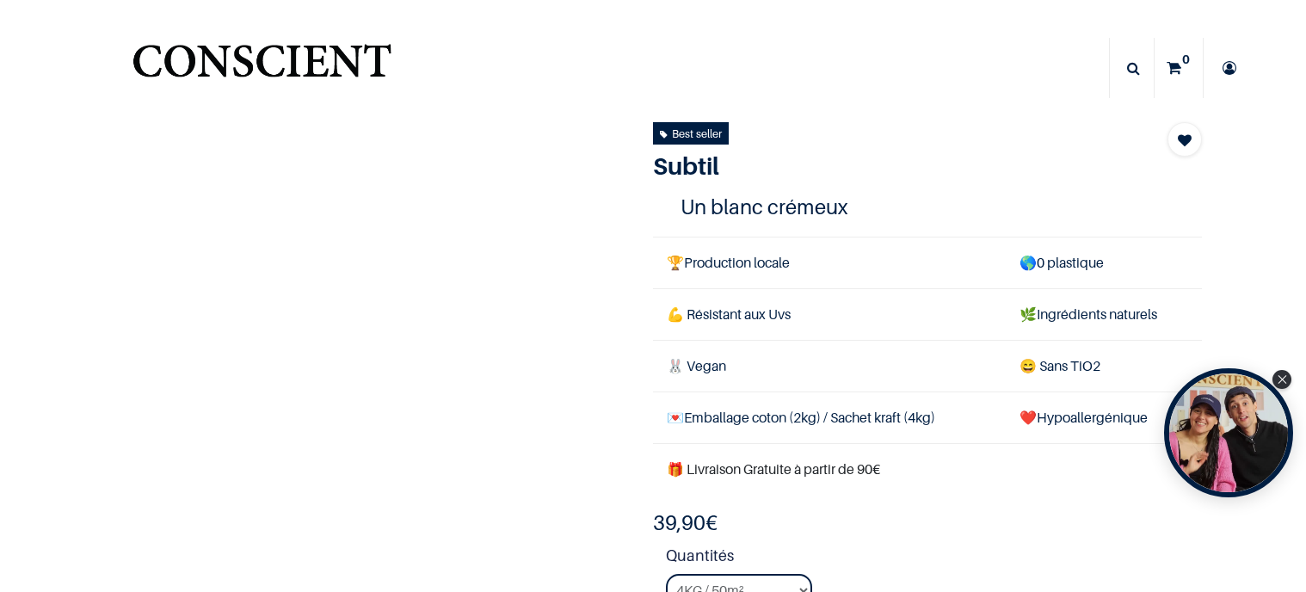
select select "126"
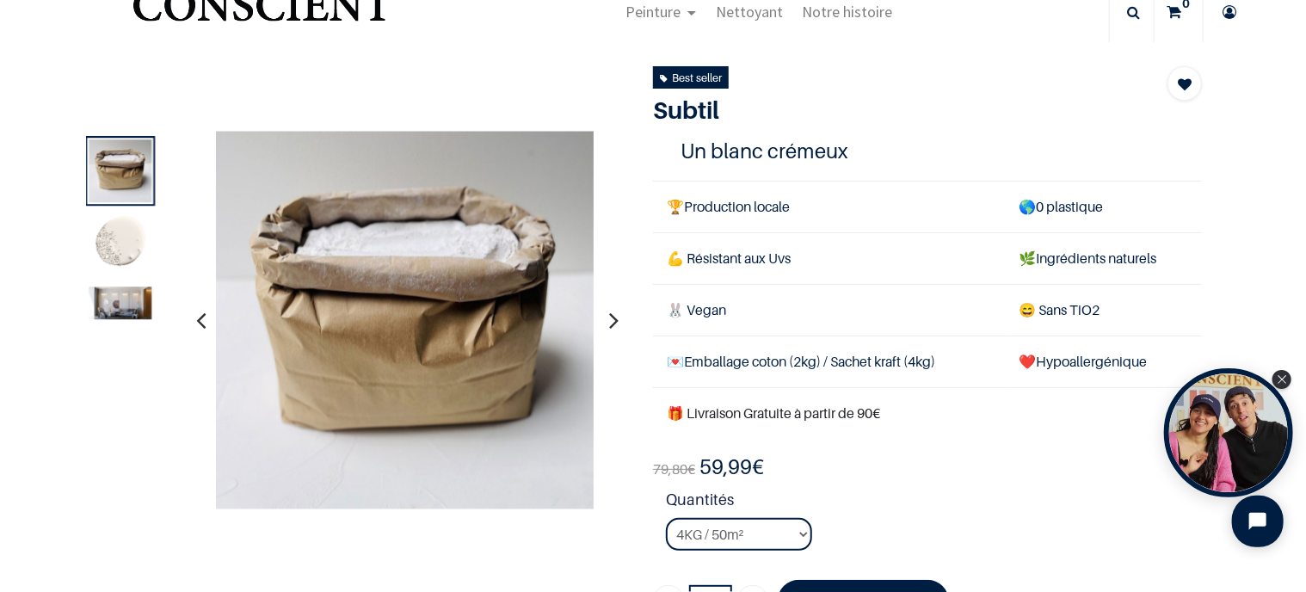
scroll to position [86, 0]
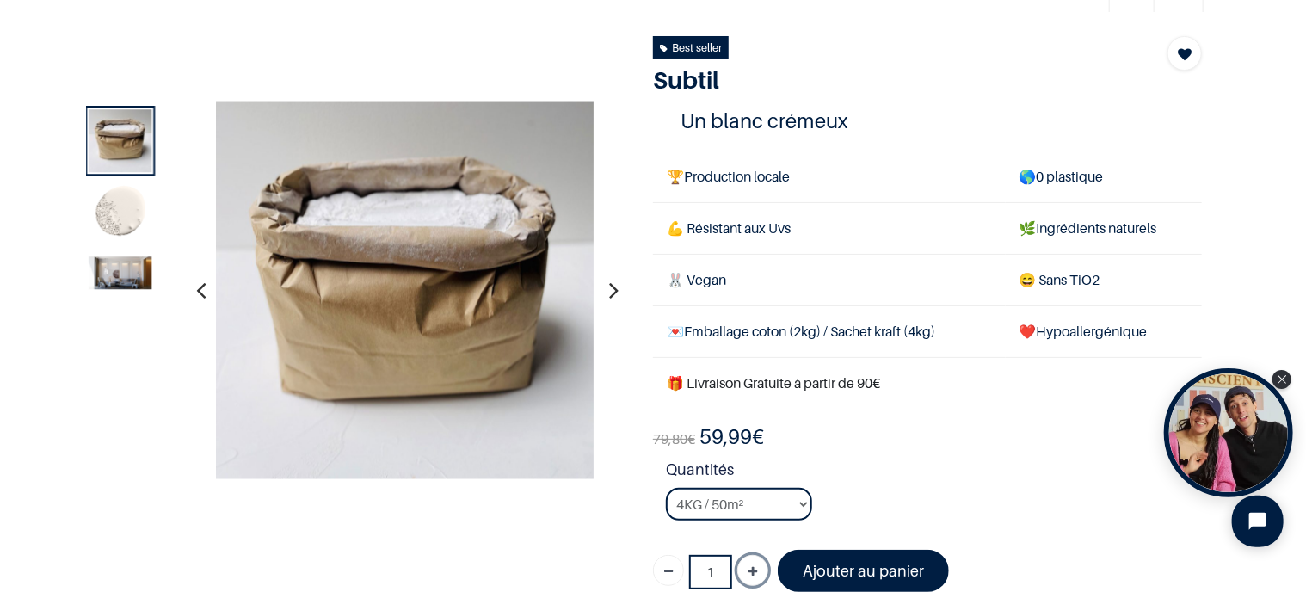
click at [748, 568] on icon "Ajouter" at bounding box center [752, 572] width 9 height 31
type input "2"
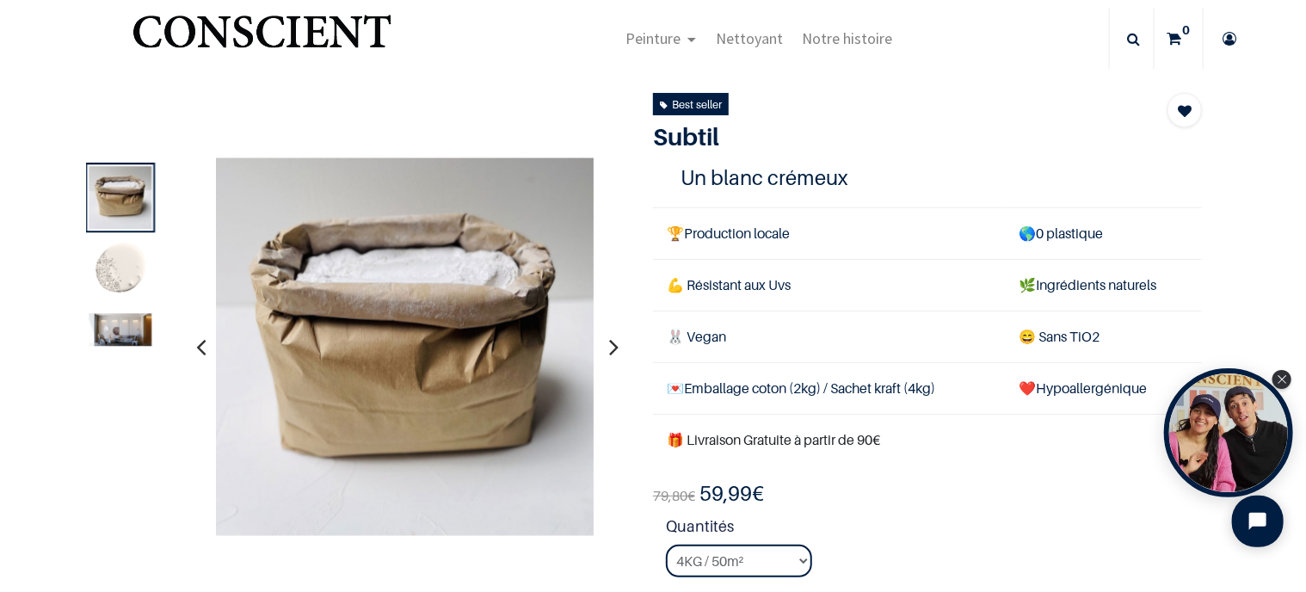
scroll to position [0, 0]
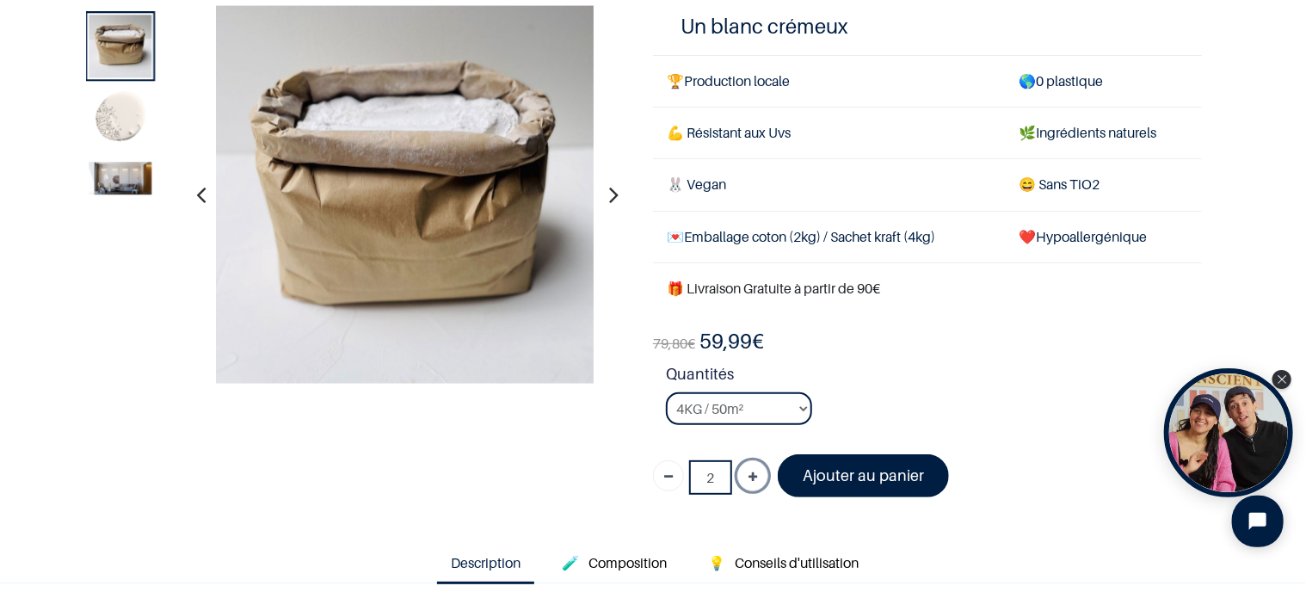
scroll to position [258, 0]
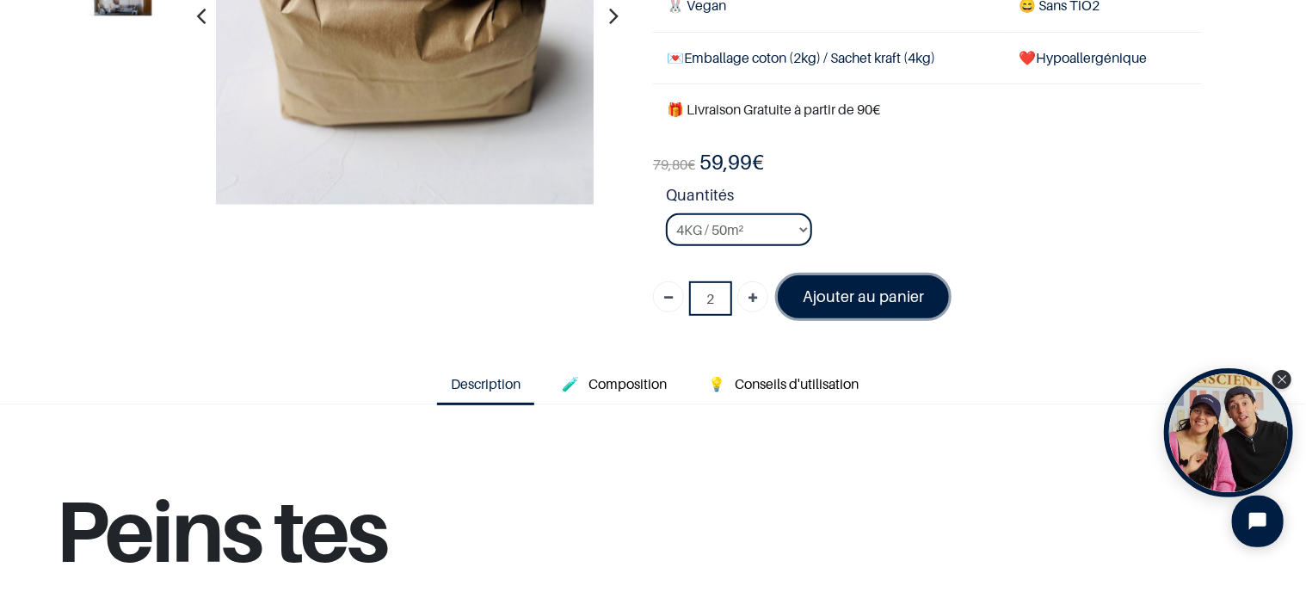
click at [851, 298] on font "Ajouter au panier" at bounding box center [863, 296] width 121 height 18
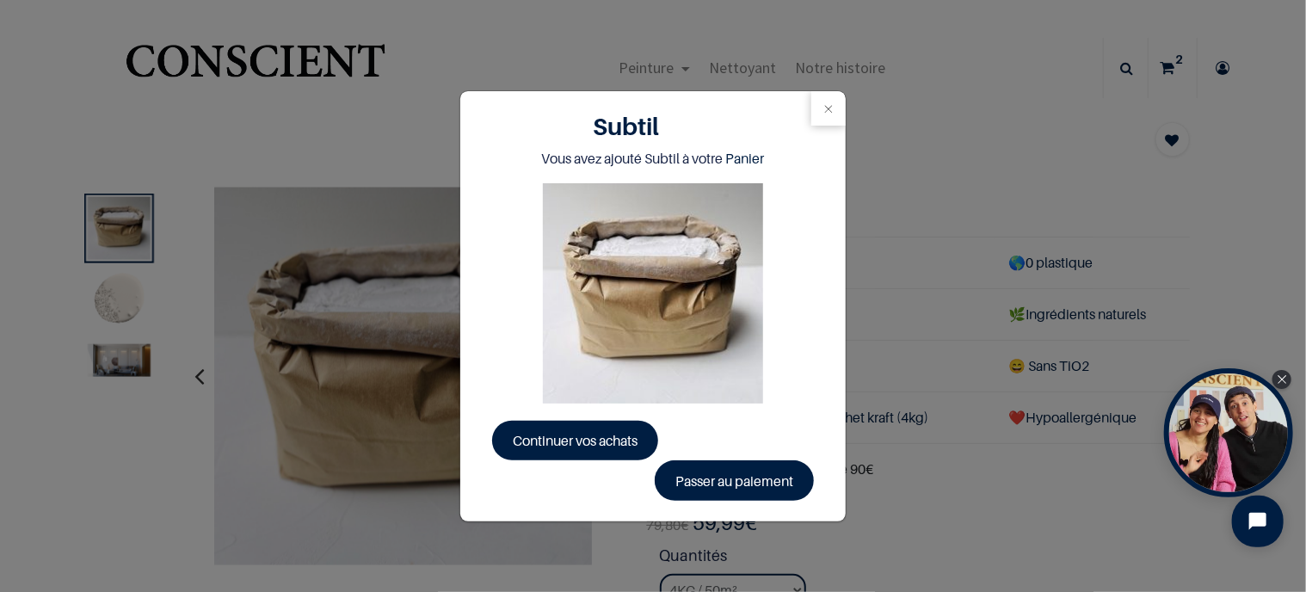
click at [1172, 65] on div "Subtil Vous avez ajouté Subtil à votre Panier Continuer vos achats Passer au pa…" at bounding box center [653, 296] width 1306 height 592
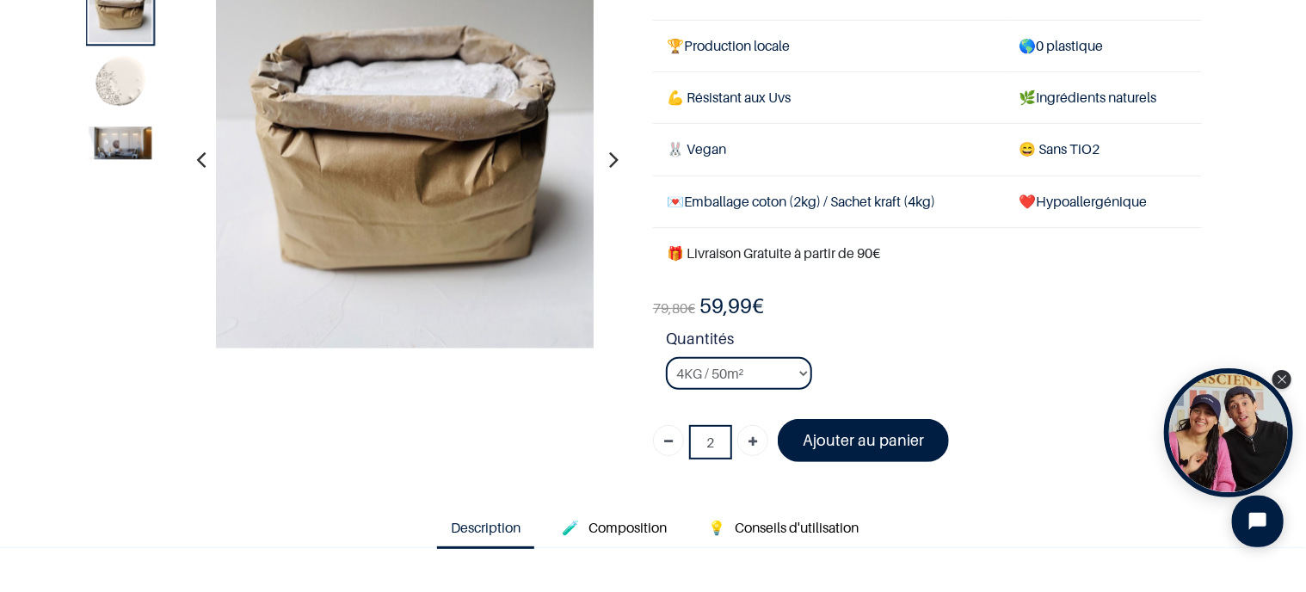
scroll to position [258, 0]
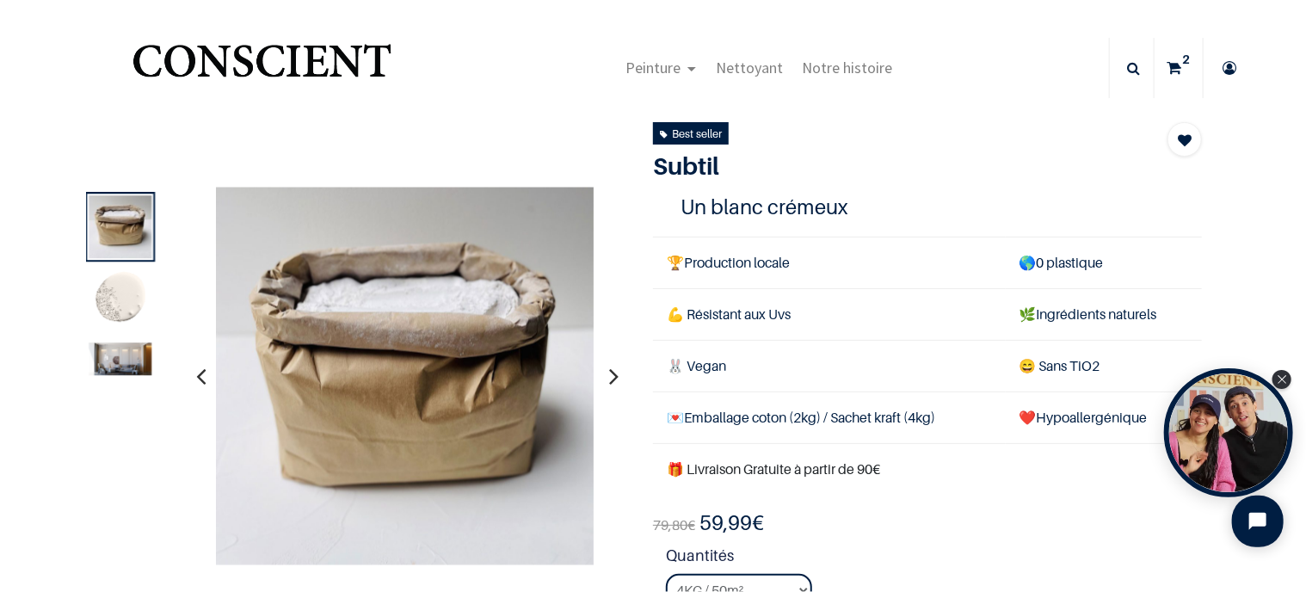
click at [1166, 66] on icon at bounding box center [1173, 68] width 15 height 60
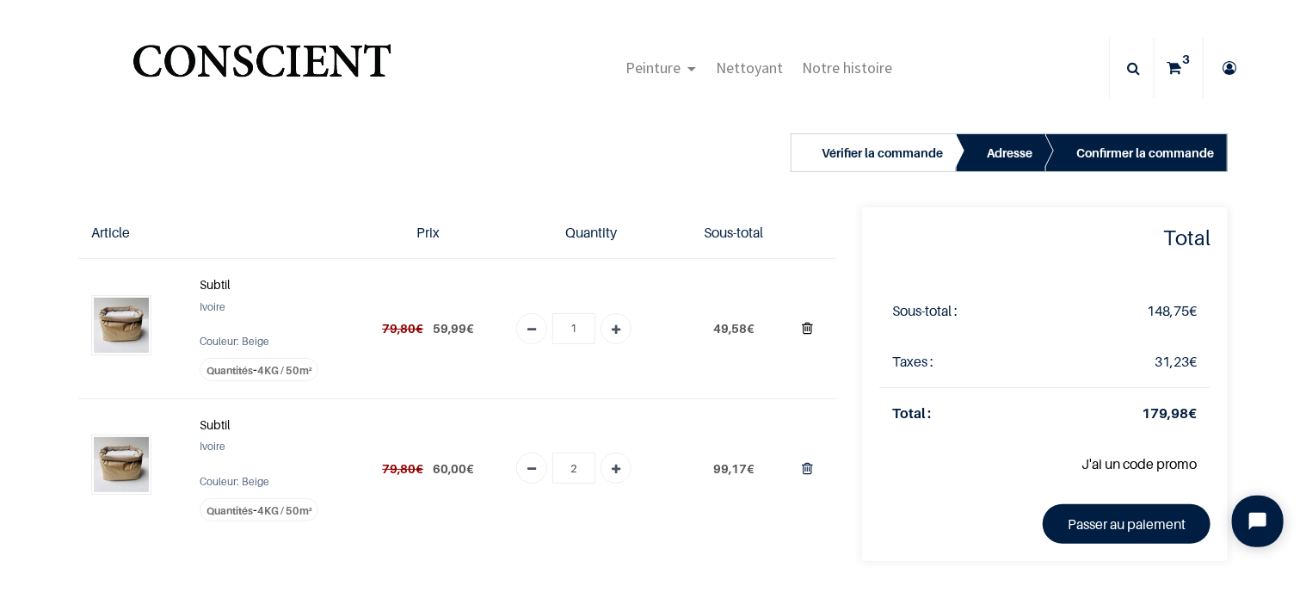
click at [803, 325] on icon "Supprimer du panier" at bounding box center [807, 328] width 11 height 23
type input "0"
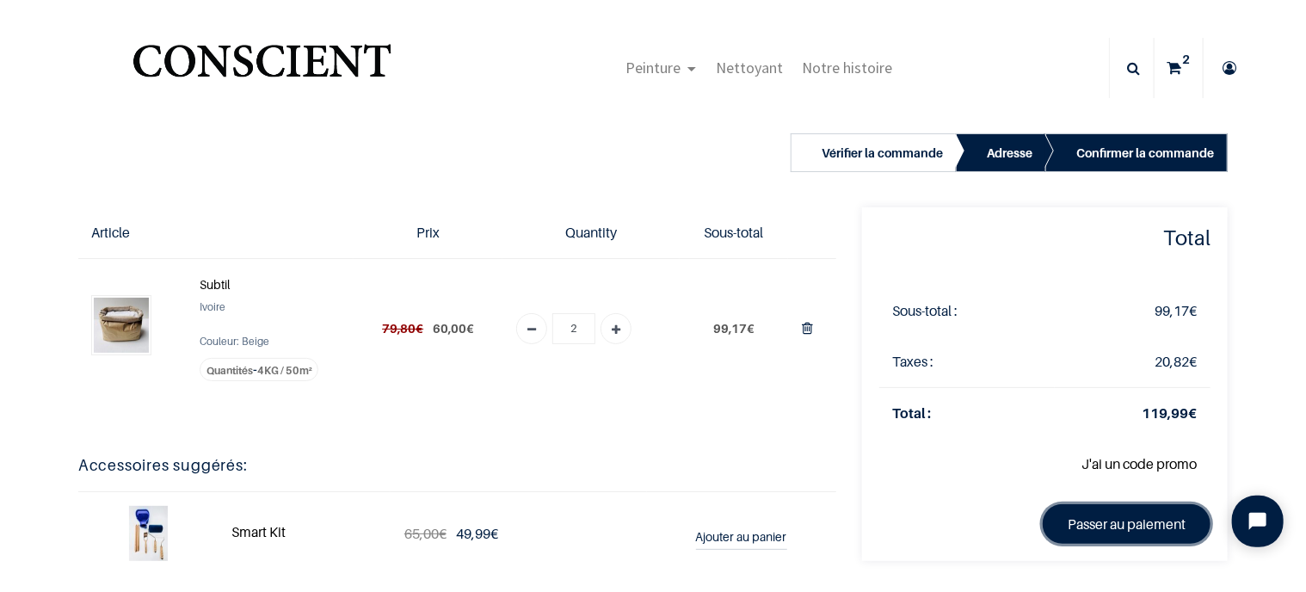
click at [1118, 524] on link "Passer au paiement" at bounding box center [1127, 524] width 168 height 40
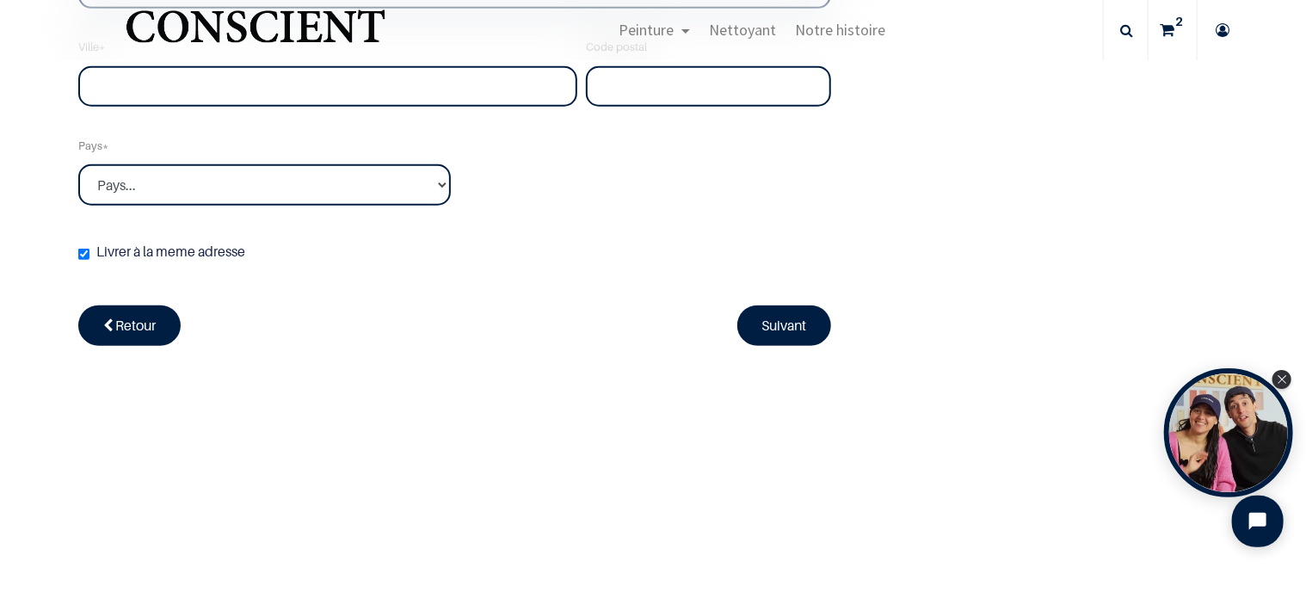
scroll to position [718, 0]
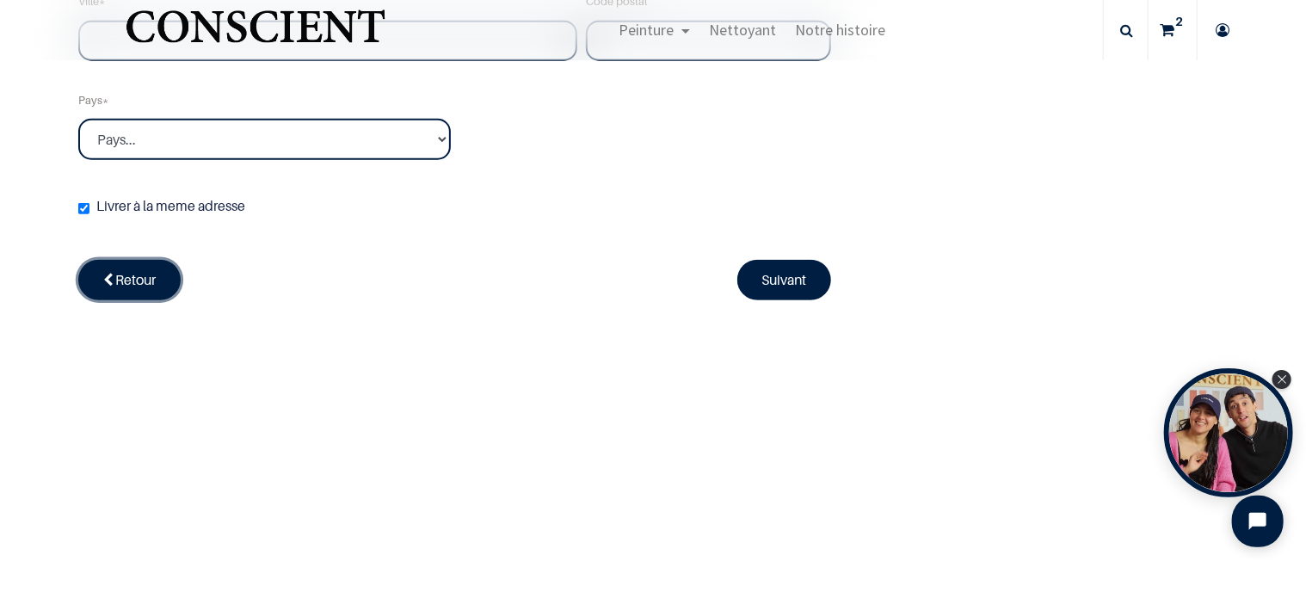
click at [117, 282] on span "Retour" at bounding box center [135, 279] width 40 height 17
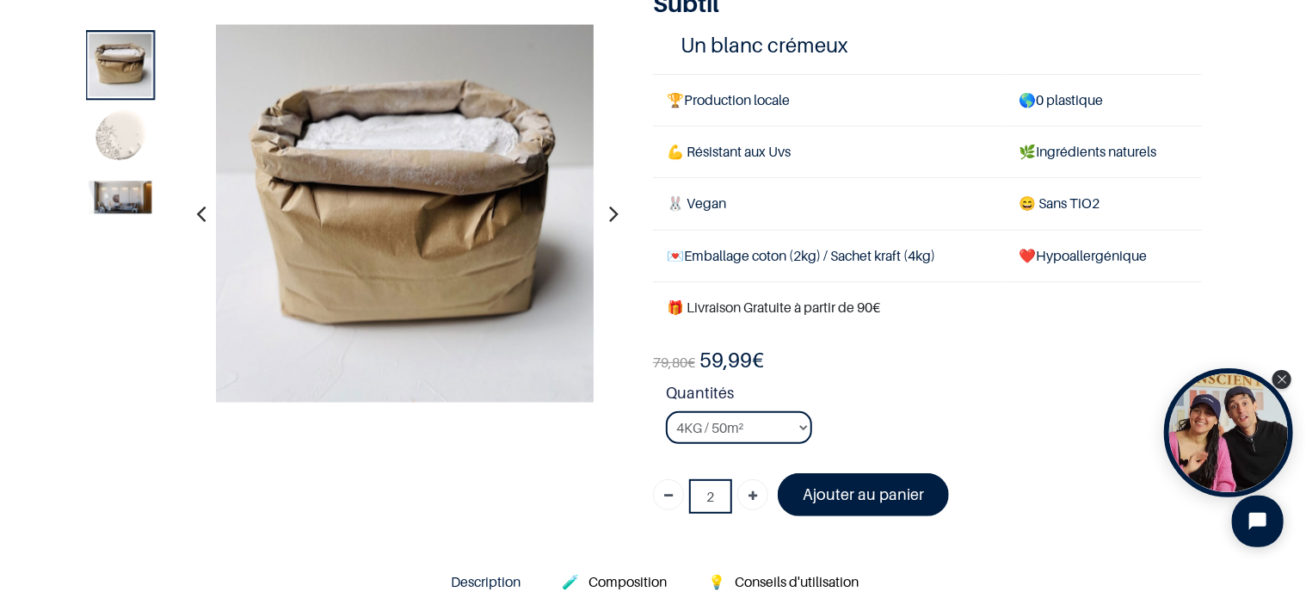
scroll to position [172, 0]
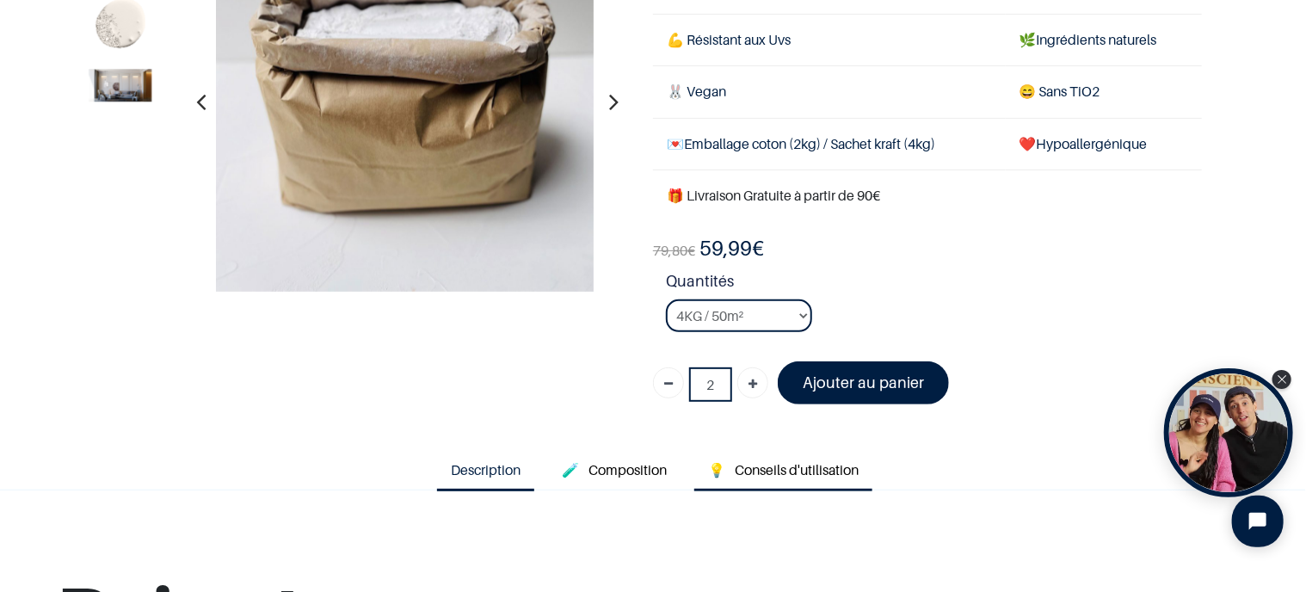
click at [769, 467] on span "Conseils d'utilisation" at bounding box center [797, 469] width 124 height 17
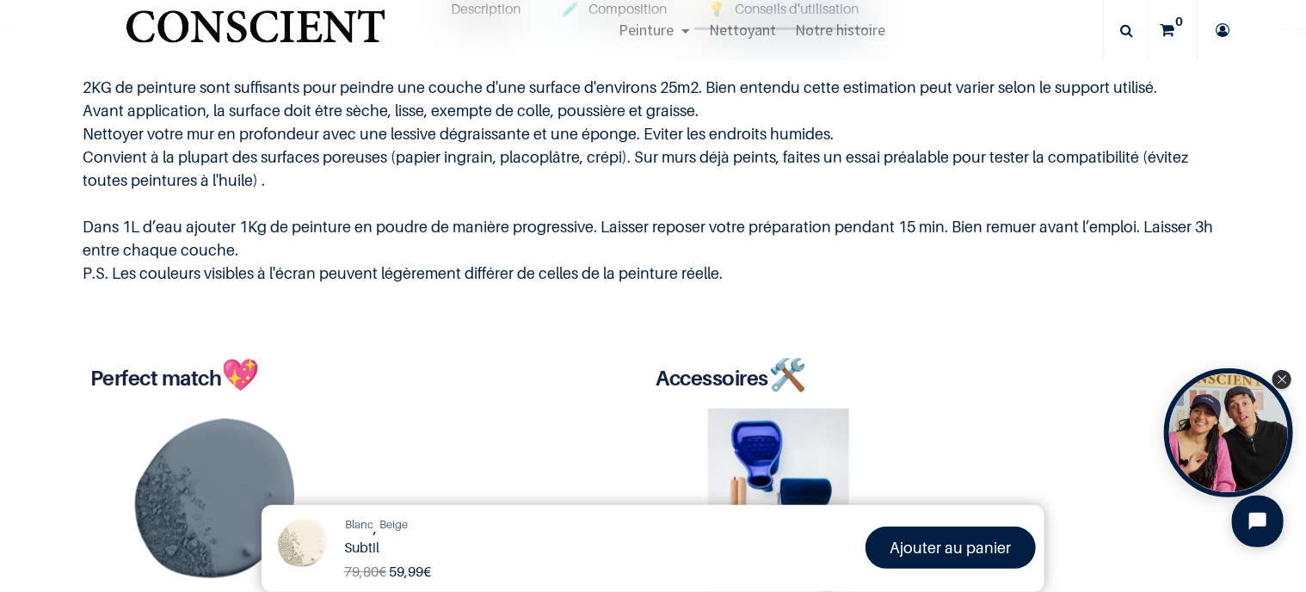
scroll to position [304, 0]
